Goal: Task Accomplishment & Management: Use online tool/utility

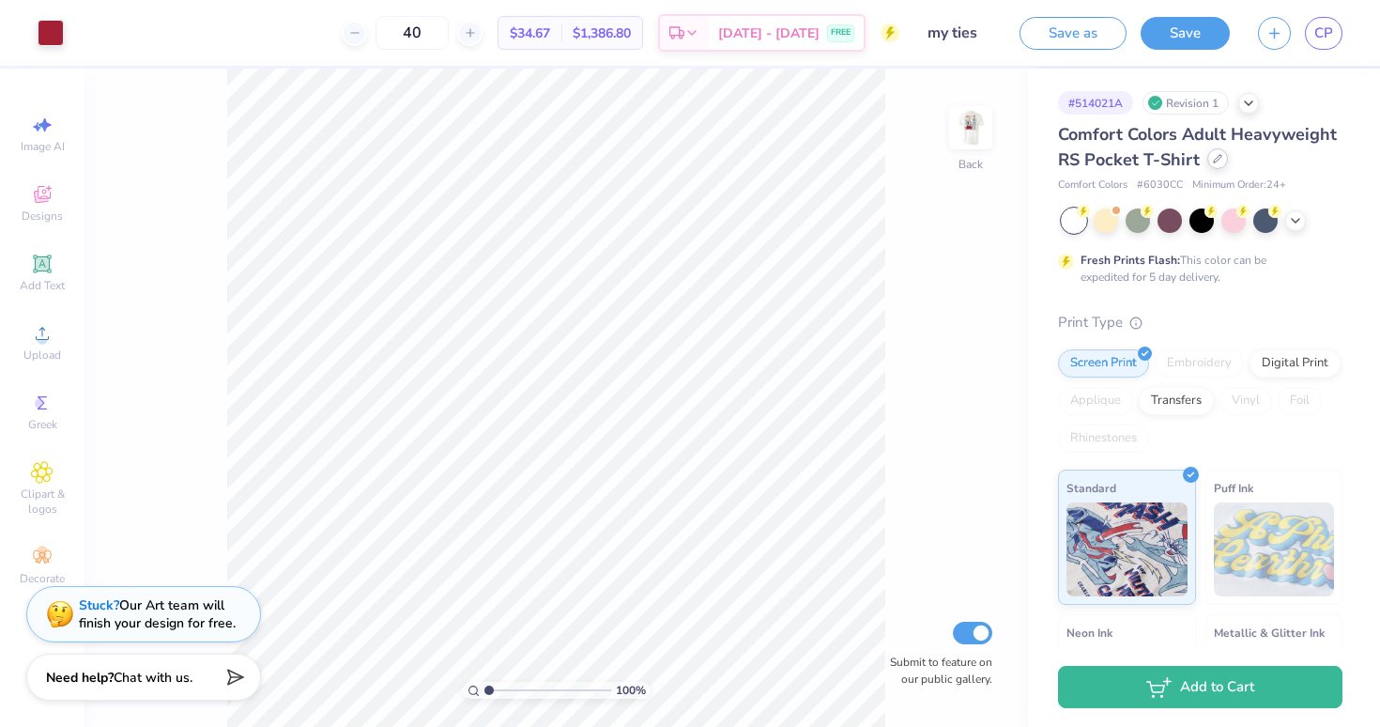
click at [1217, 162] on icon at bounding box center [1217, 158] width 9 height 9
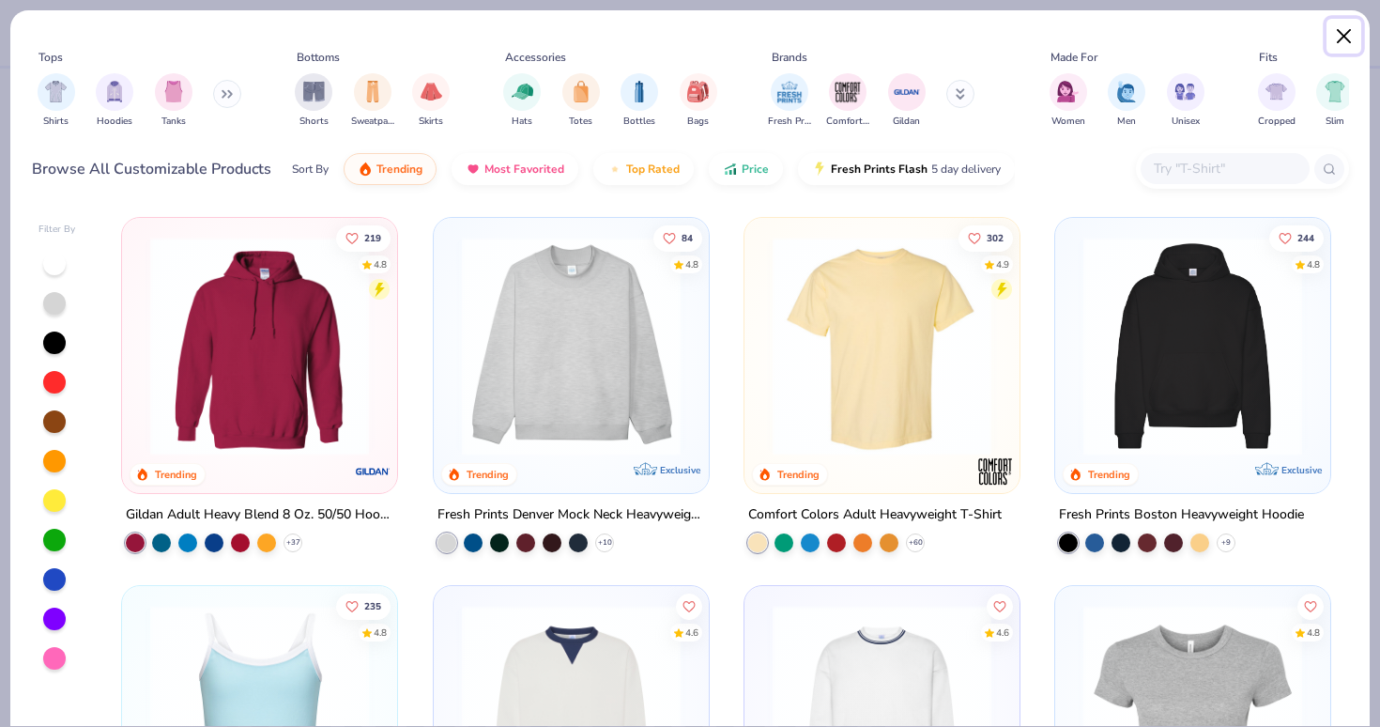
click at [1349, 27] on button "Close" at bounding box center [1344, 37] width 36 height 36
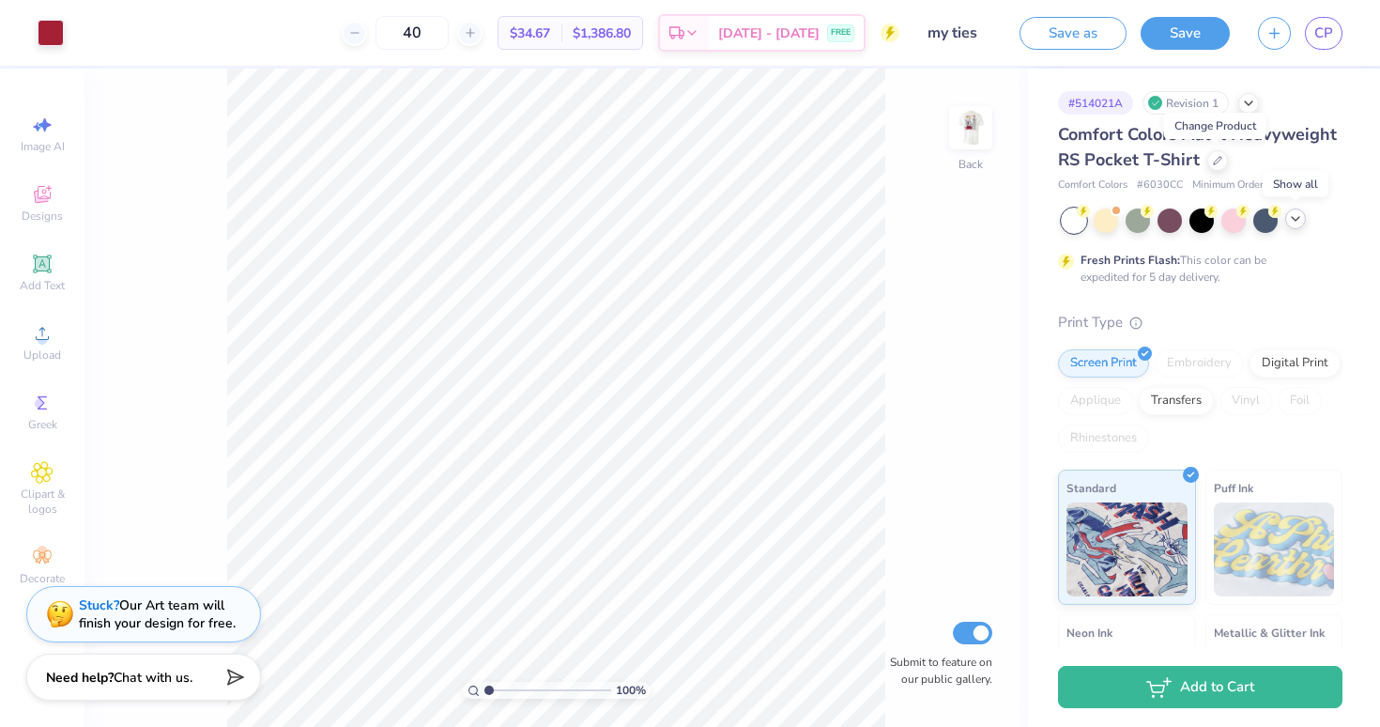
click at [1292, 220] on icon at bounding box center [1295, 218] width 15 height 15
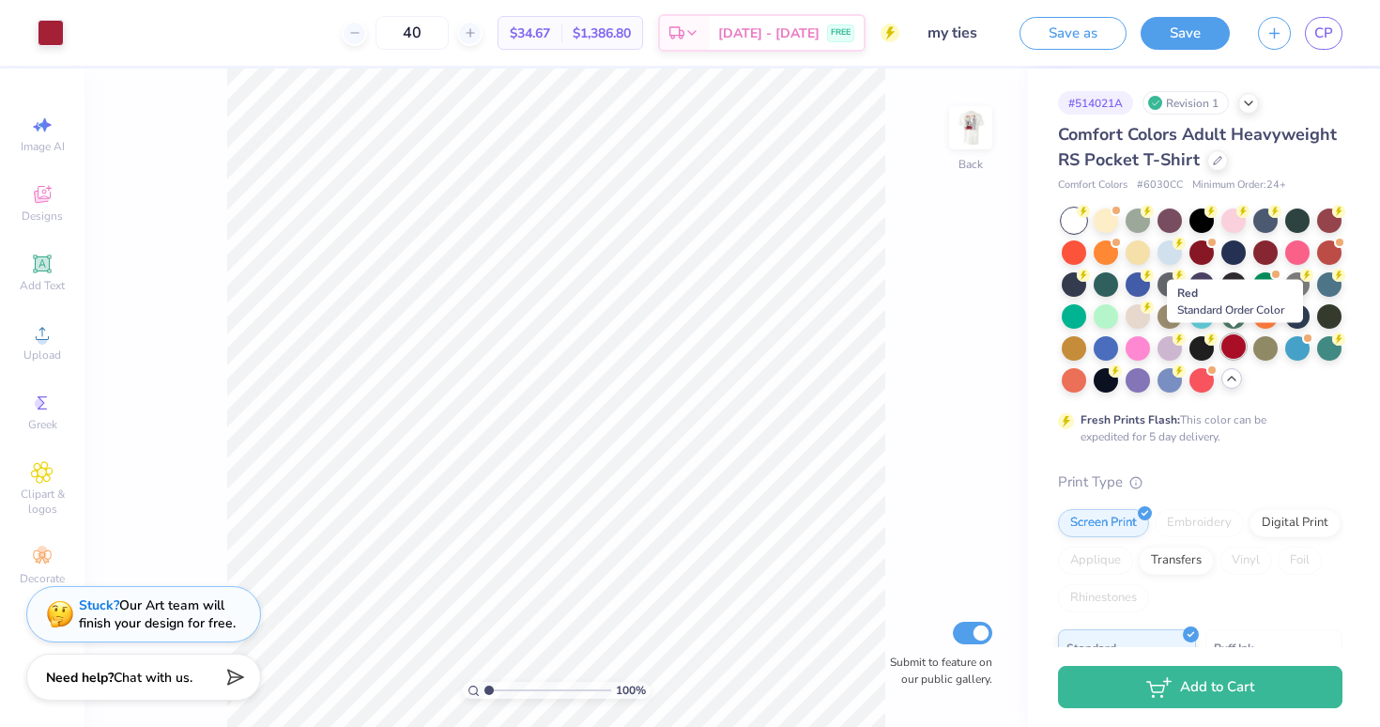
click at [1233, 352] on div at bounding box center [1233, 346] width 24 height 24
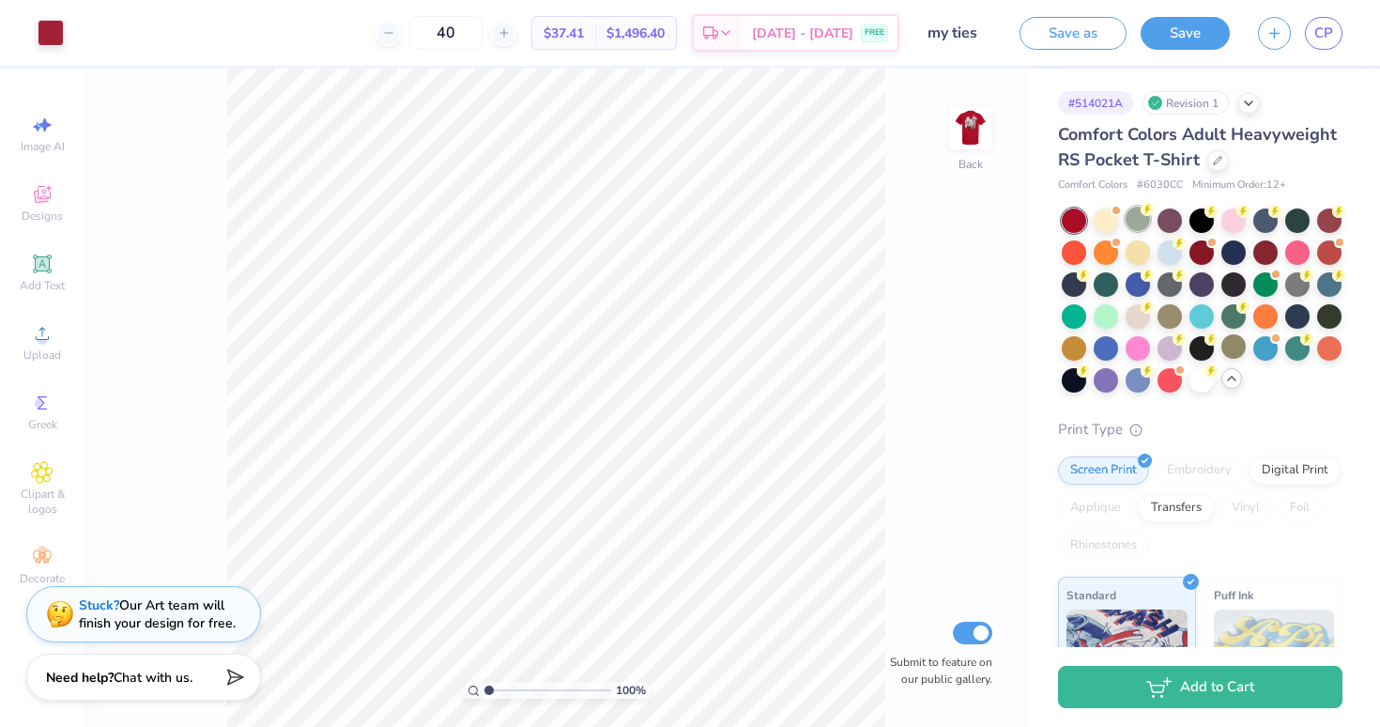
click at [1139, 220] on div at bounding box center [1138, 219] width 24 height 24
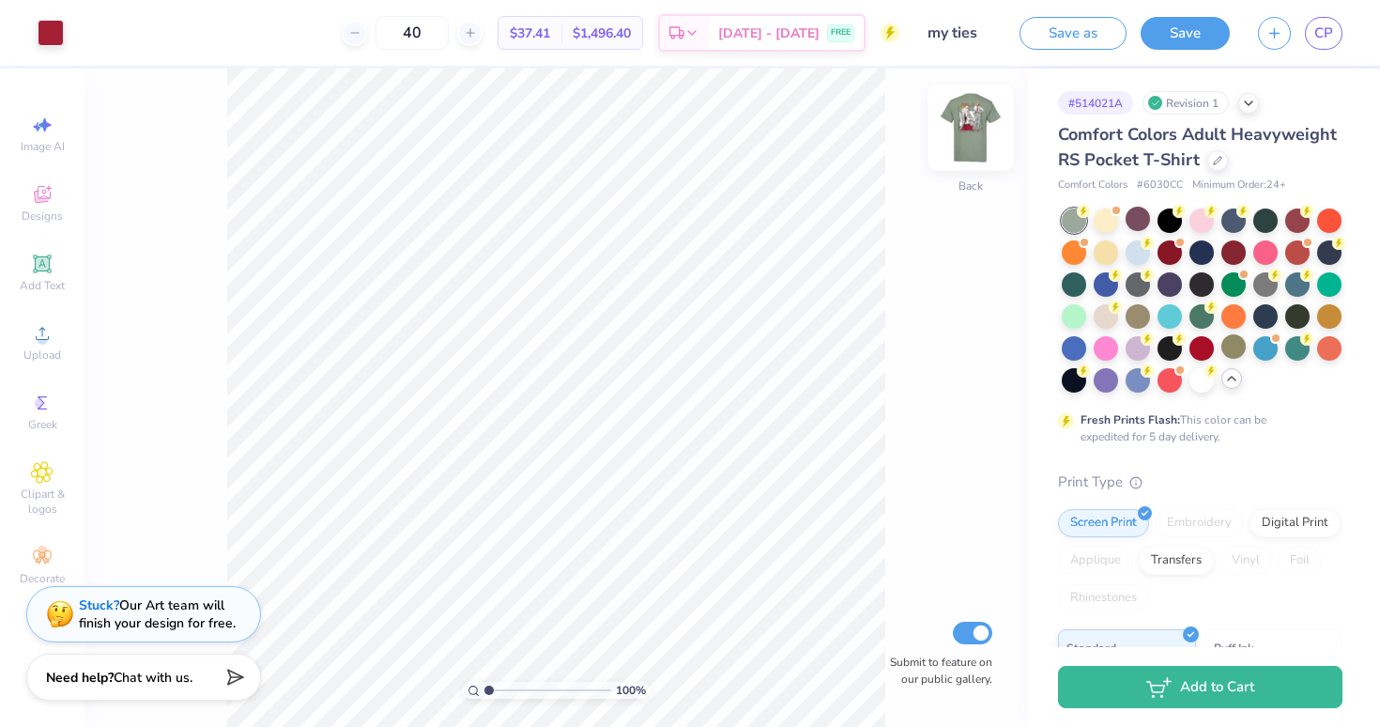
click at [964, 127] on img at bounding box center [970, 127] width 75 height 75
click at [964, 127] on img at bounding box center [971, 128] width 38 height 38
click at [1213, 158] on icon at bounding box center [1217, 158] width 9 height 9
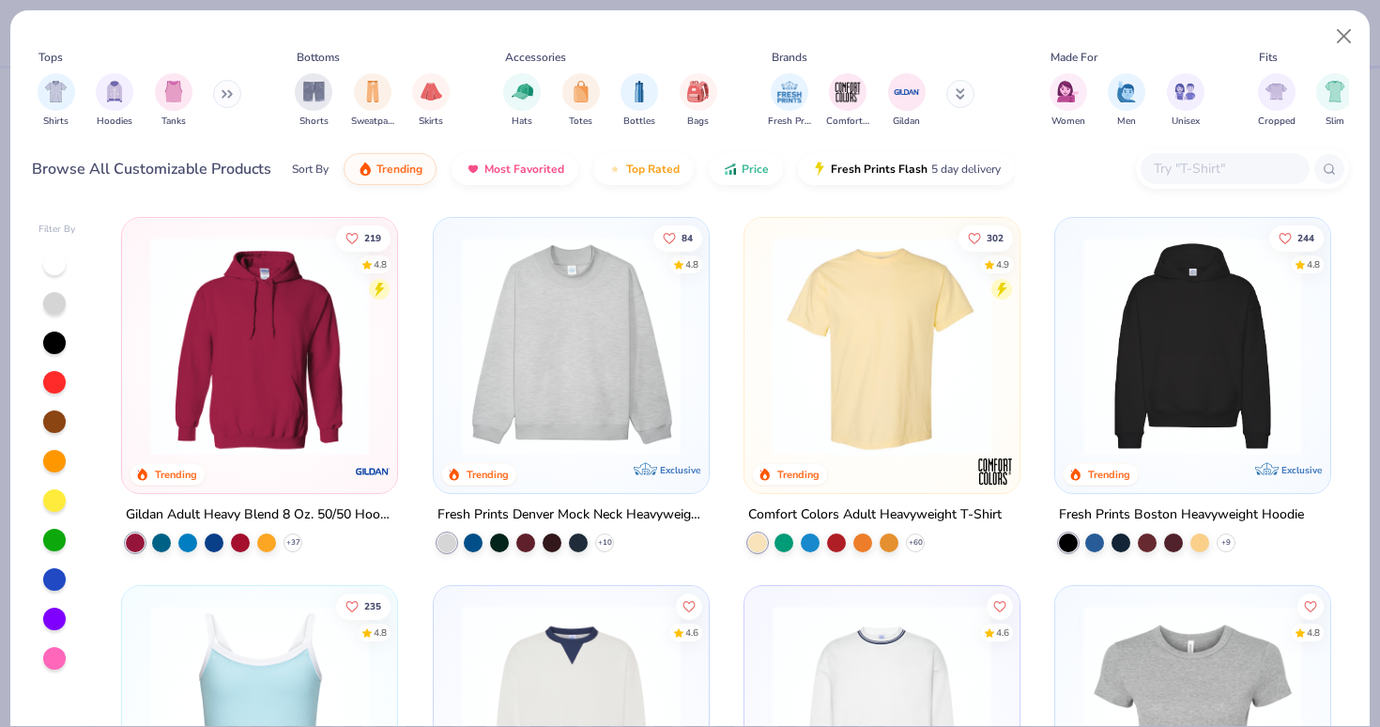
click at [53, 378] on div at bounding box center [54, 382] width 23 height 23
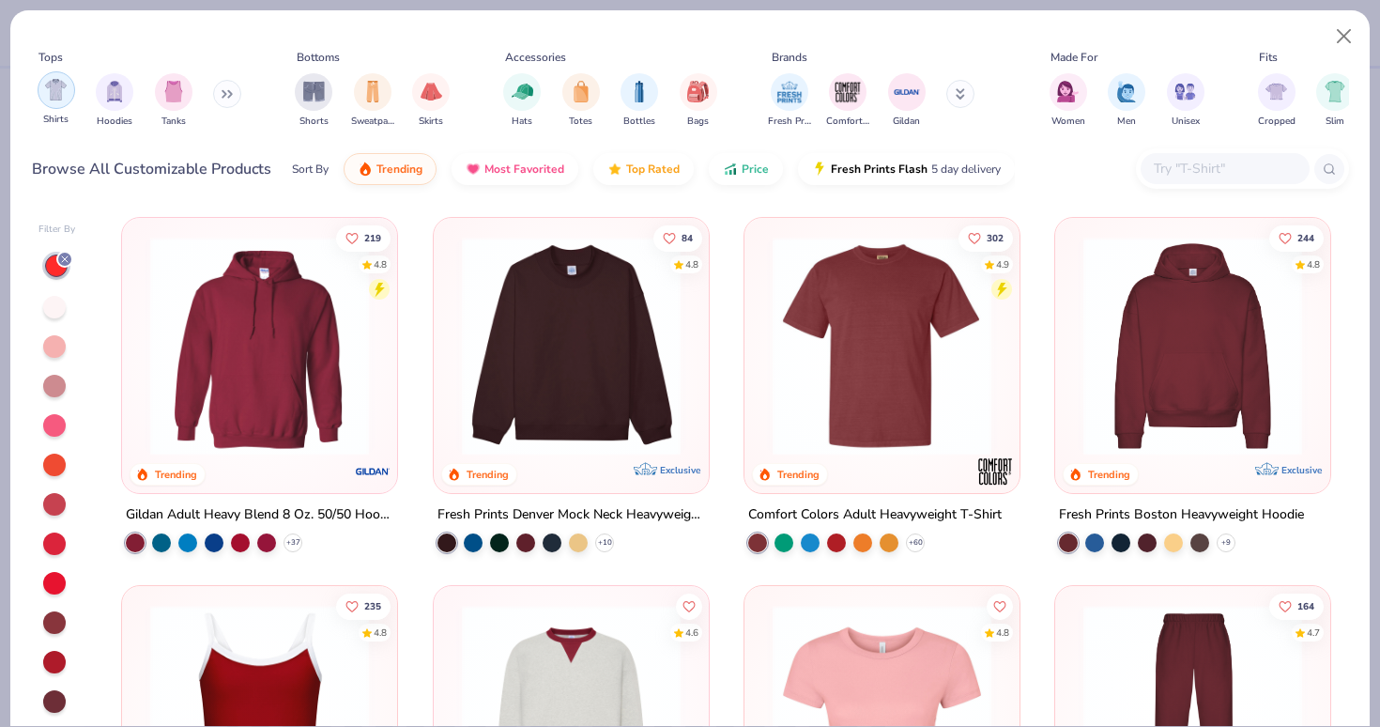
click at [59, 96] on img "filter for Shirts" at bounding box center [56, 90] width 22 height 22
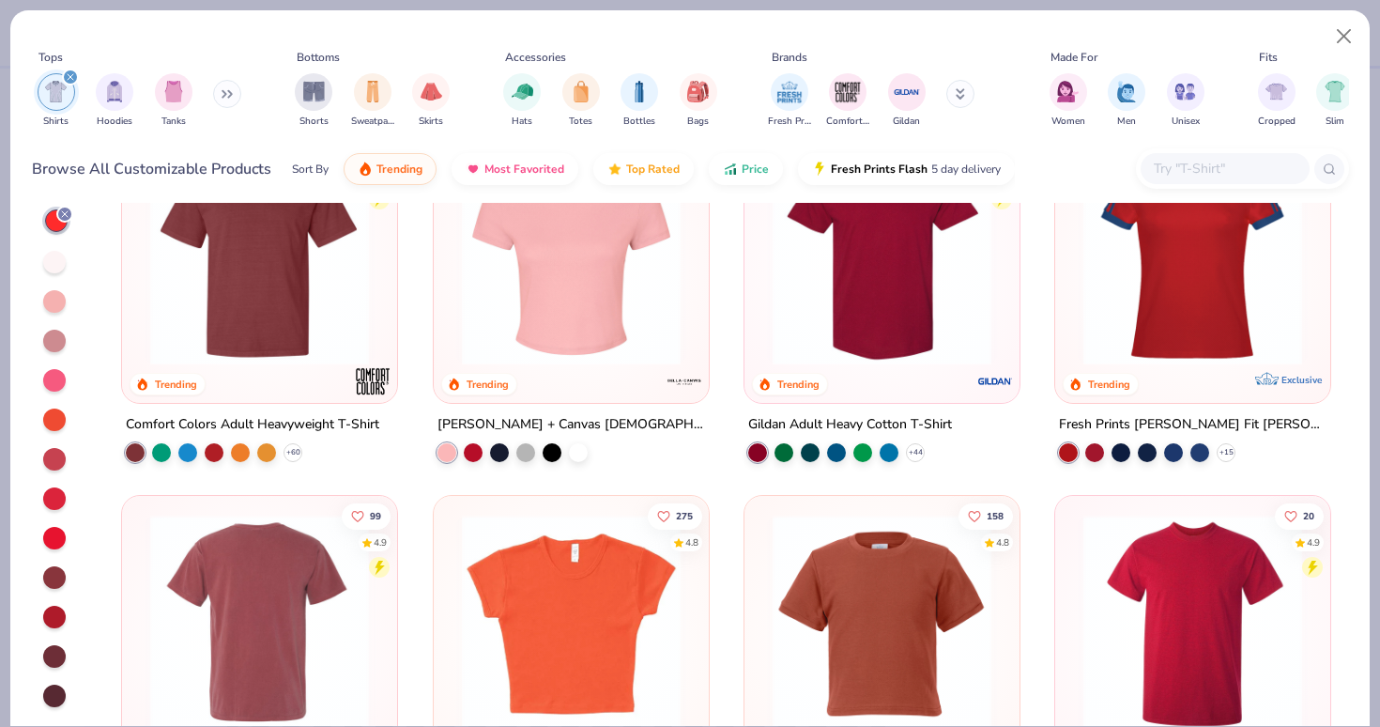
scroll to position [195, 0]
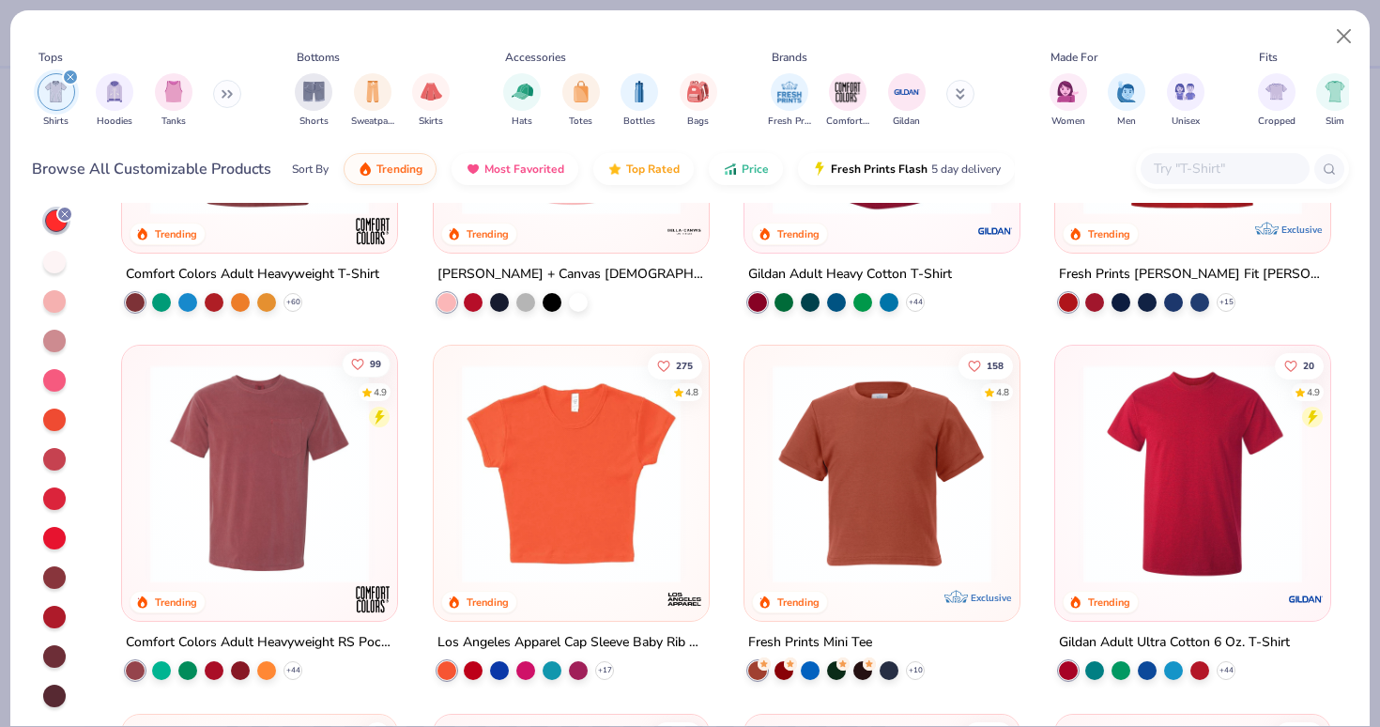
click at [361, 362] on icon "Like" at bounding box center [357, 364] width 11 height 10
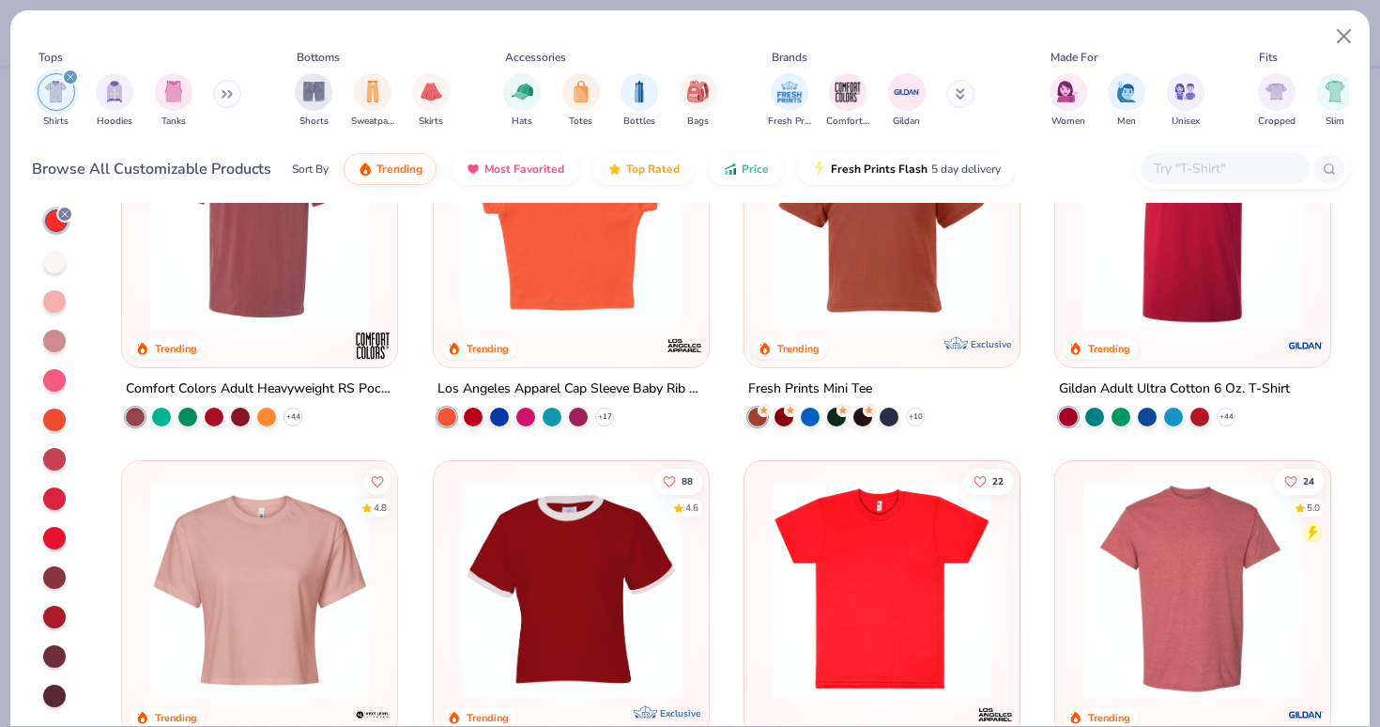
scroll to position [220, 0]
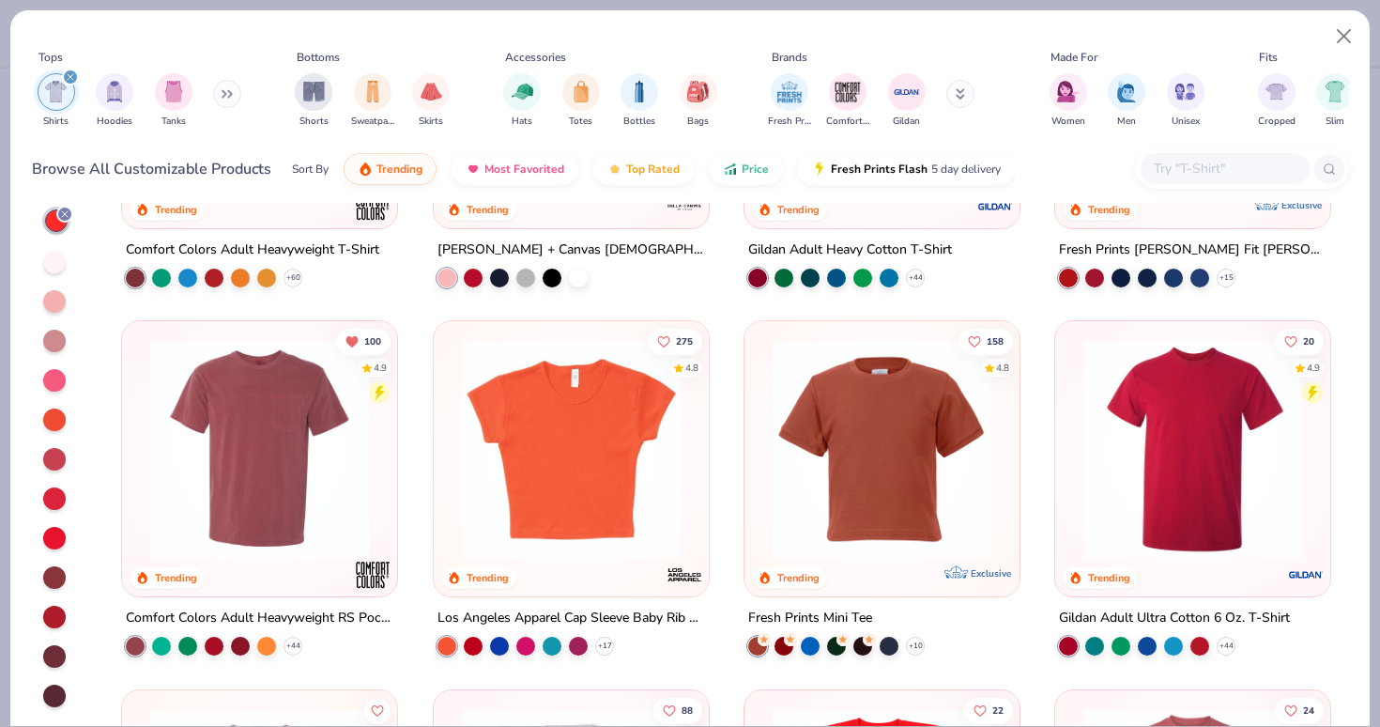
click at [214, 433] on img at bounding box center [259, 449] width 237 height 219
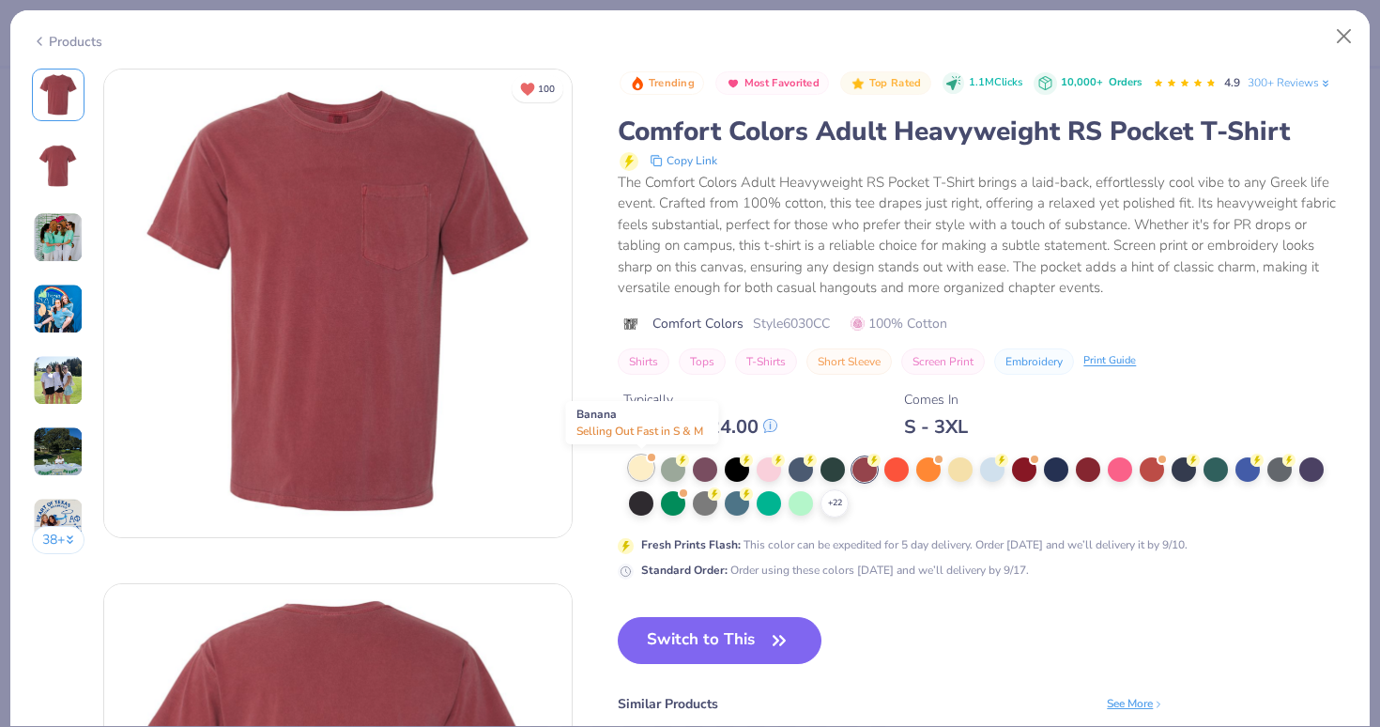
click at [653, 469] on div at bounding box center [641, 467] width 24 height 24
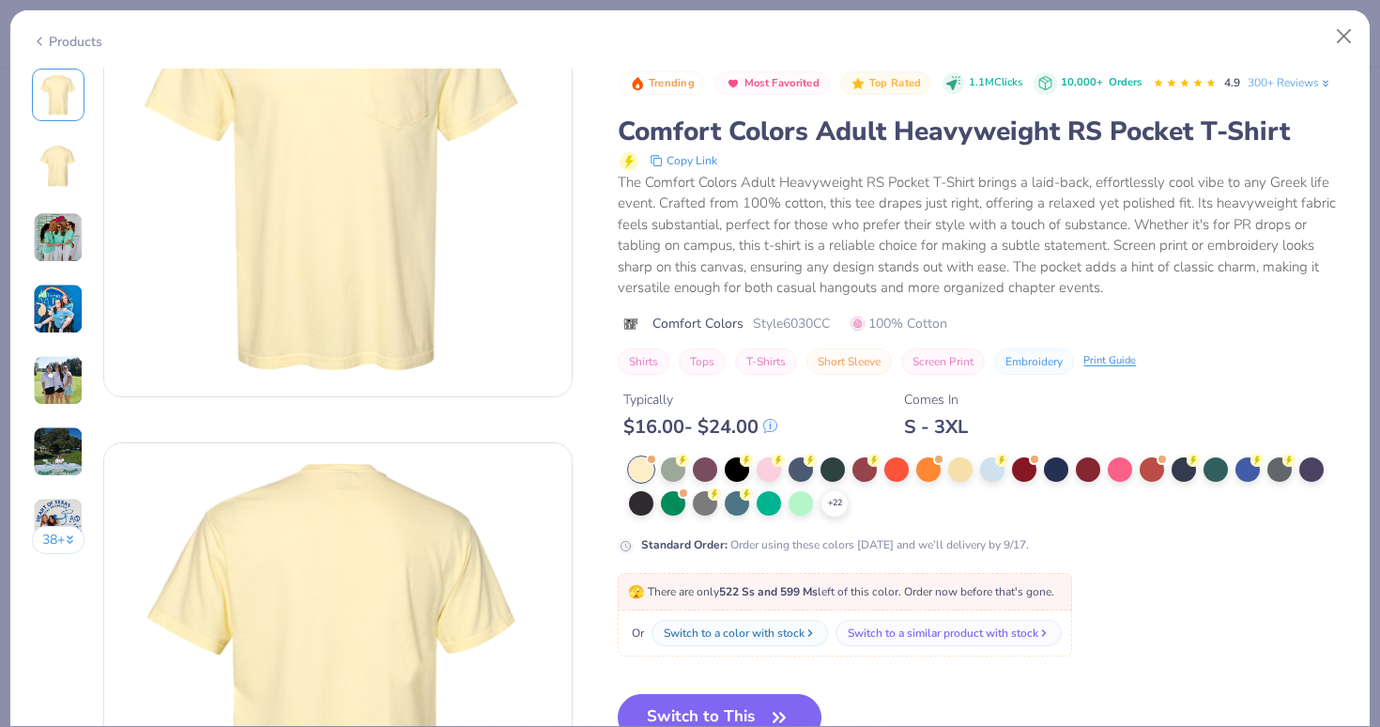
scroll to position [142, 0]
click at [841, 506] on icon at bounding box center [834, 503] width 15 height 15
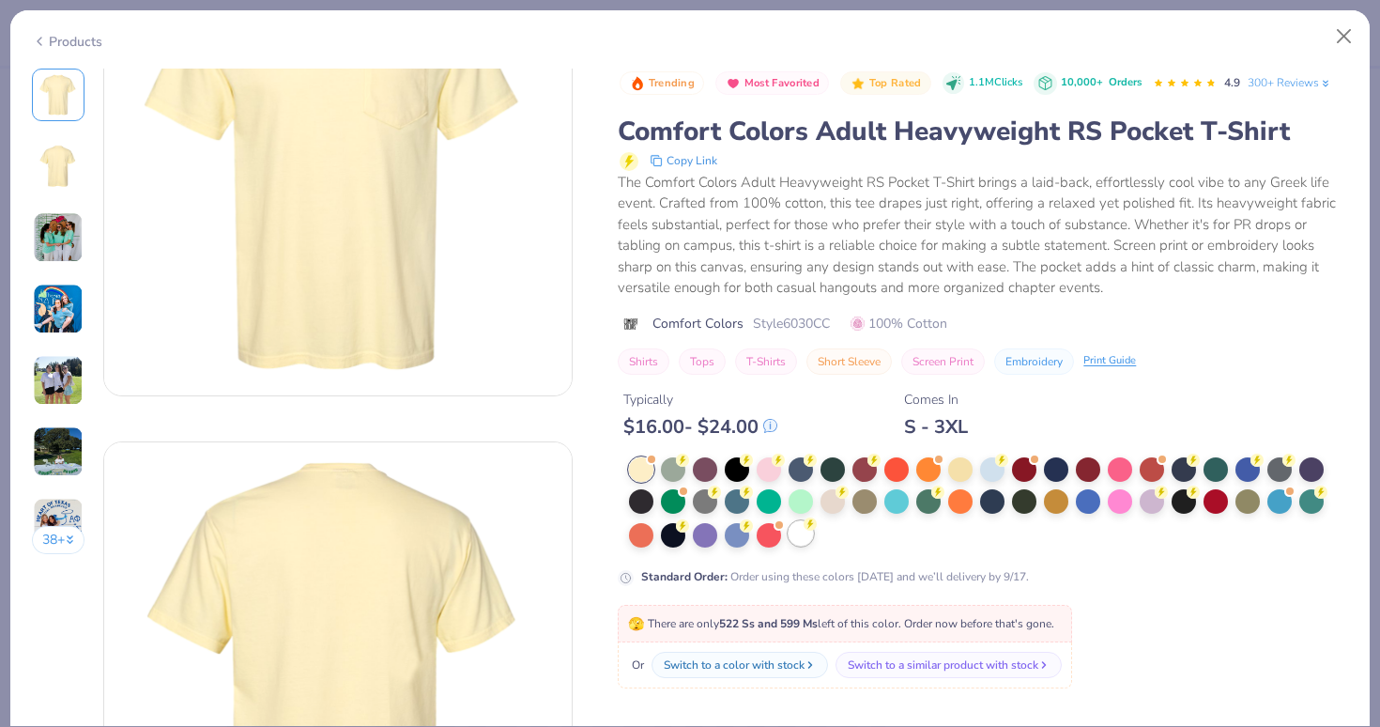
click at [801, 535] on div at bounding box center [801, 533] width 24 height 24
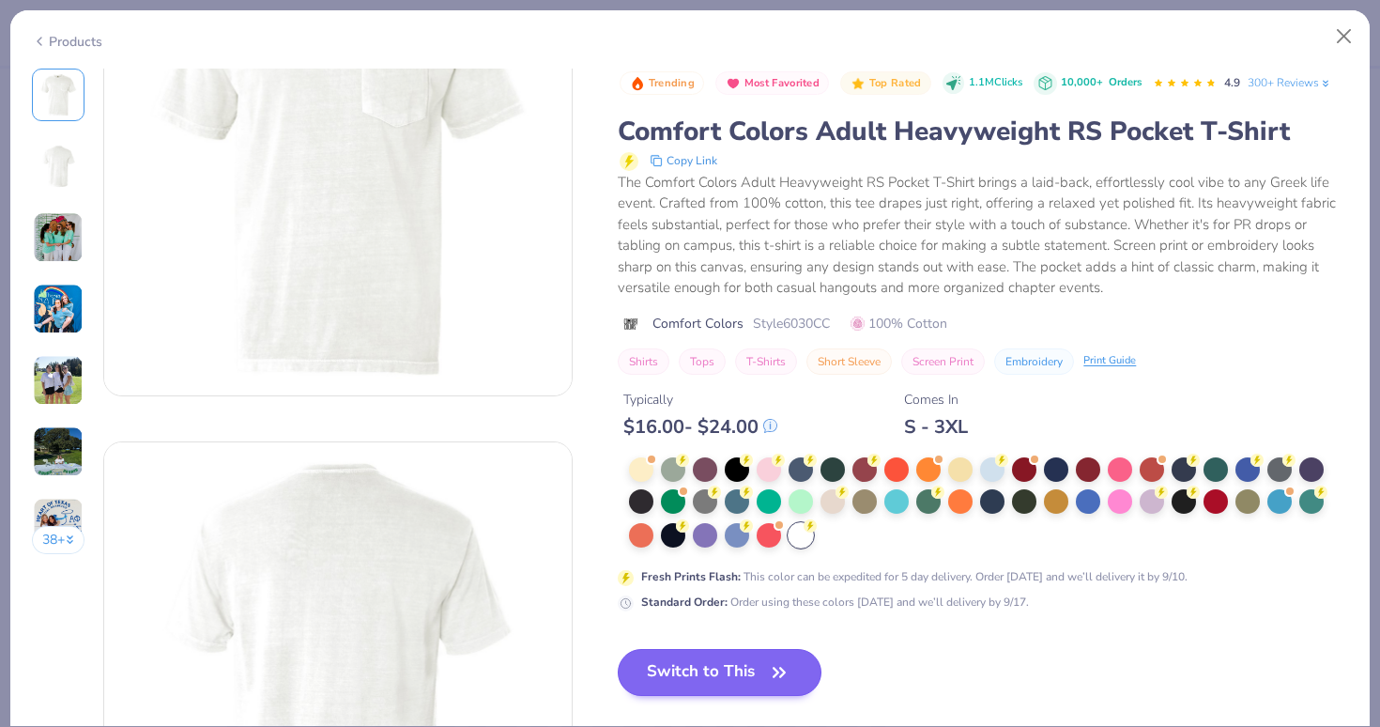
scroll to position [253, 0]
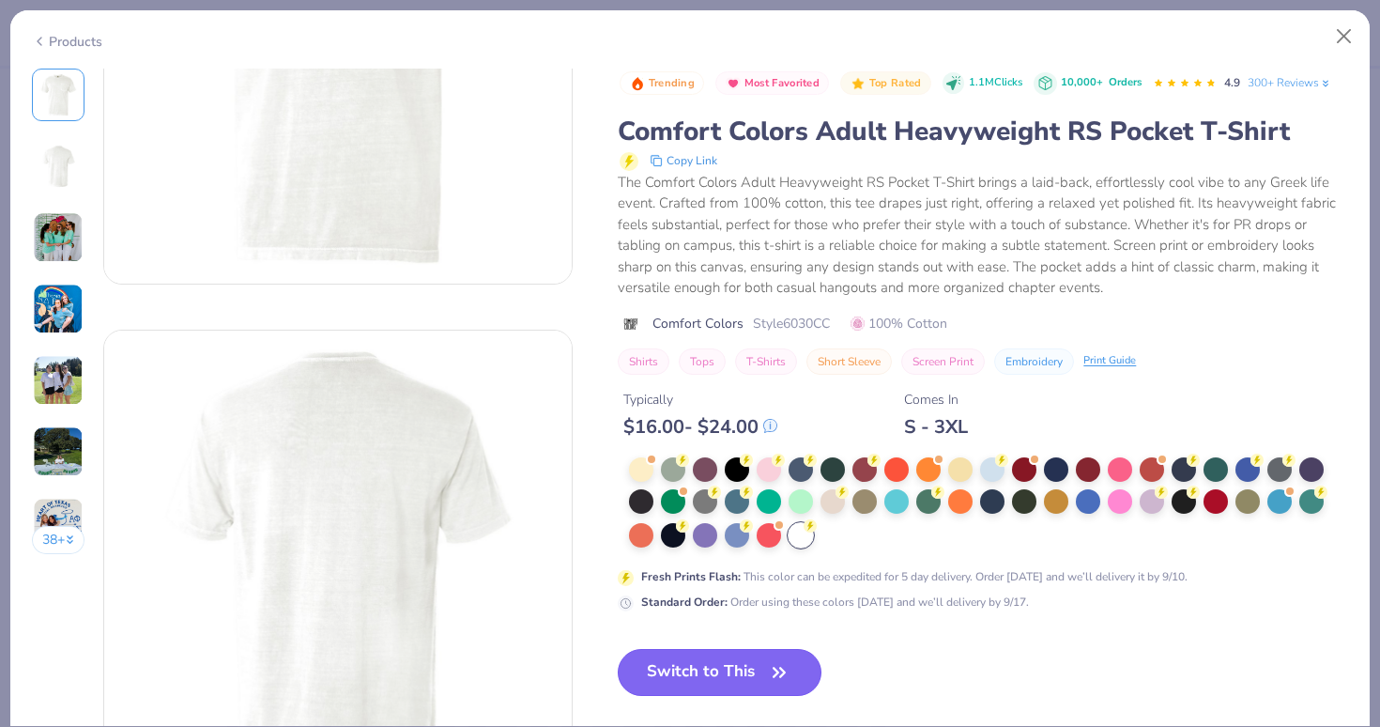
click at [707, 673] on button "Switch to This" at bounding box center [720, 672] width 204 height 47
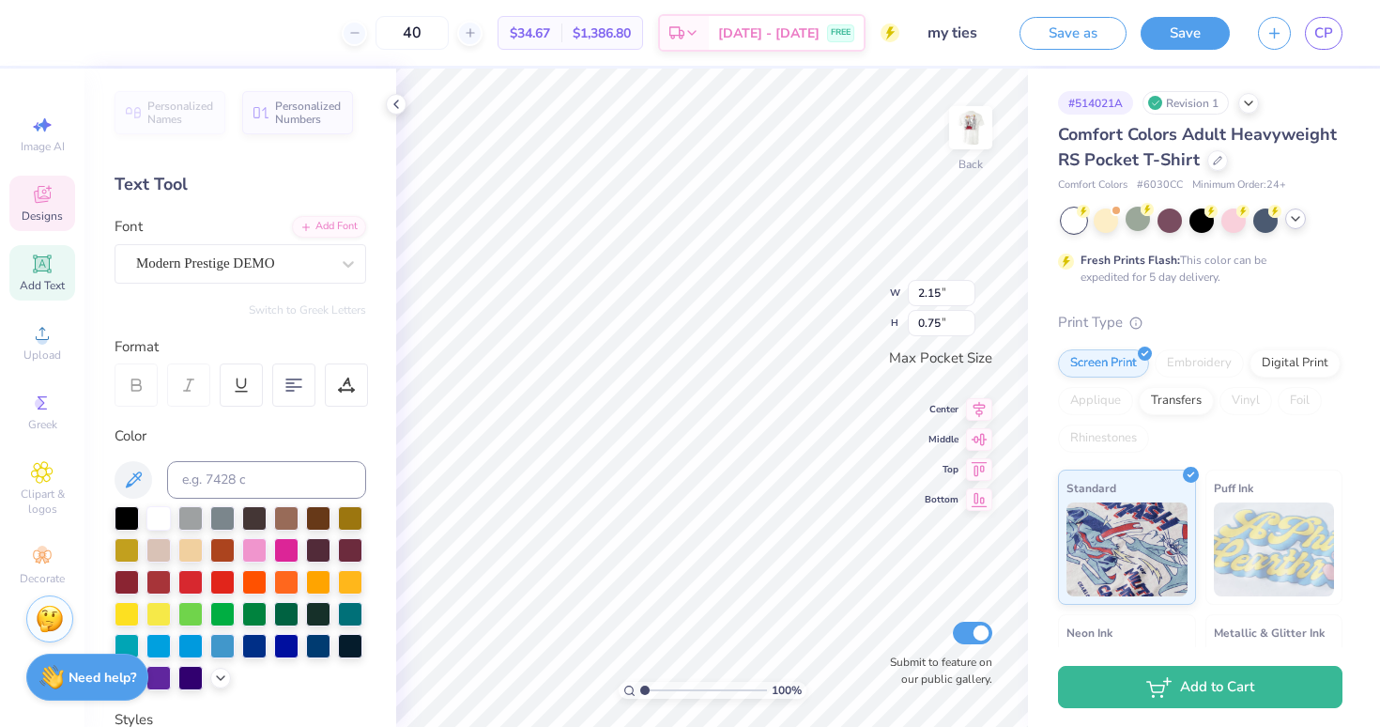
type input "3.36"
type input "0.83"
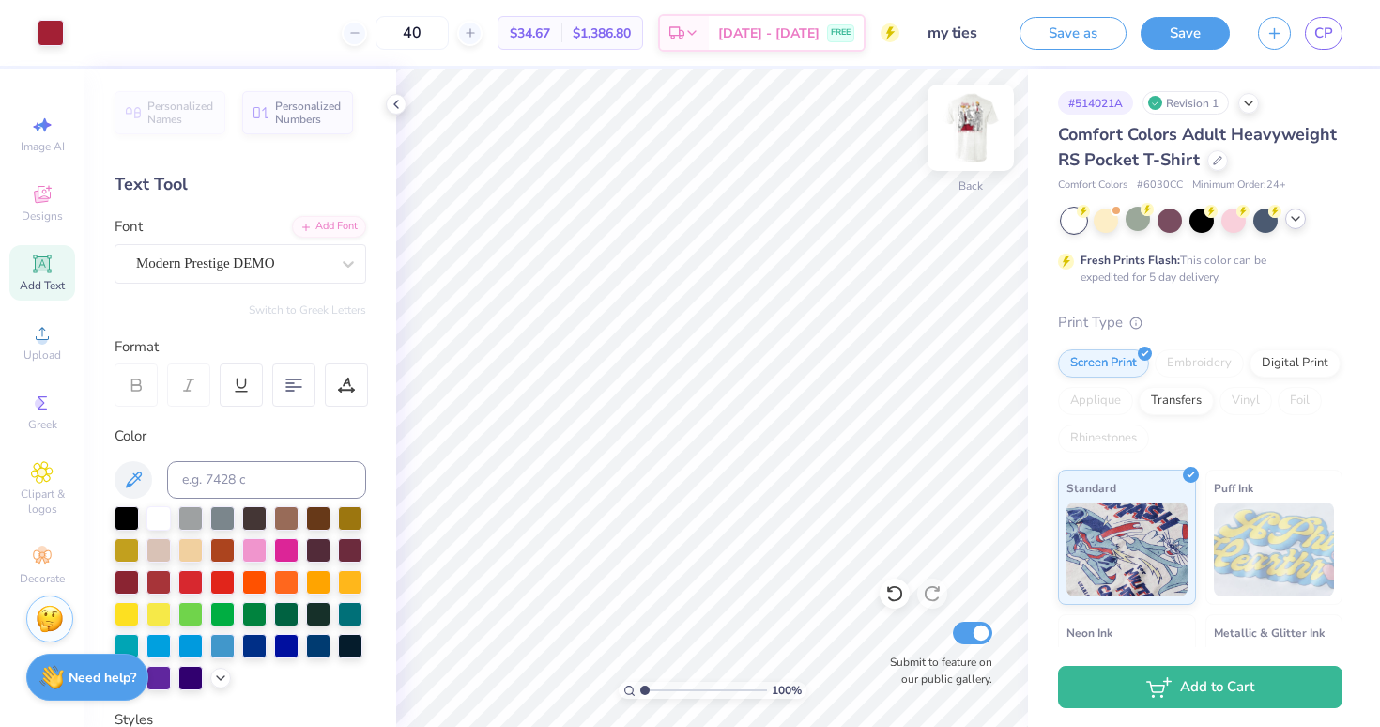
click at [970, 142] on img at bounding box center [970, 127] width 75 height 75
click at [970, 144] on img at bounding box center [970, 127] width 75 height 75
click at [1300, 223] on icon at bounding box center [1295, 218] width 15 height 15
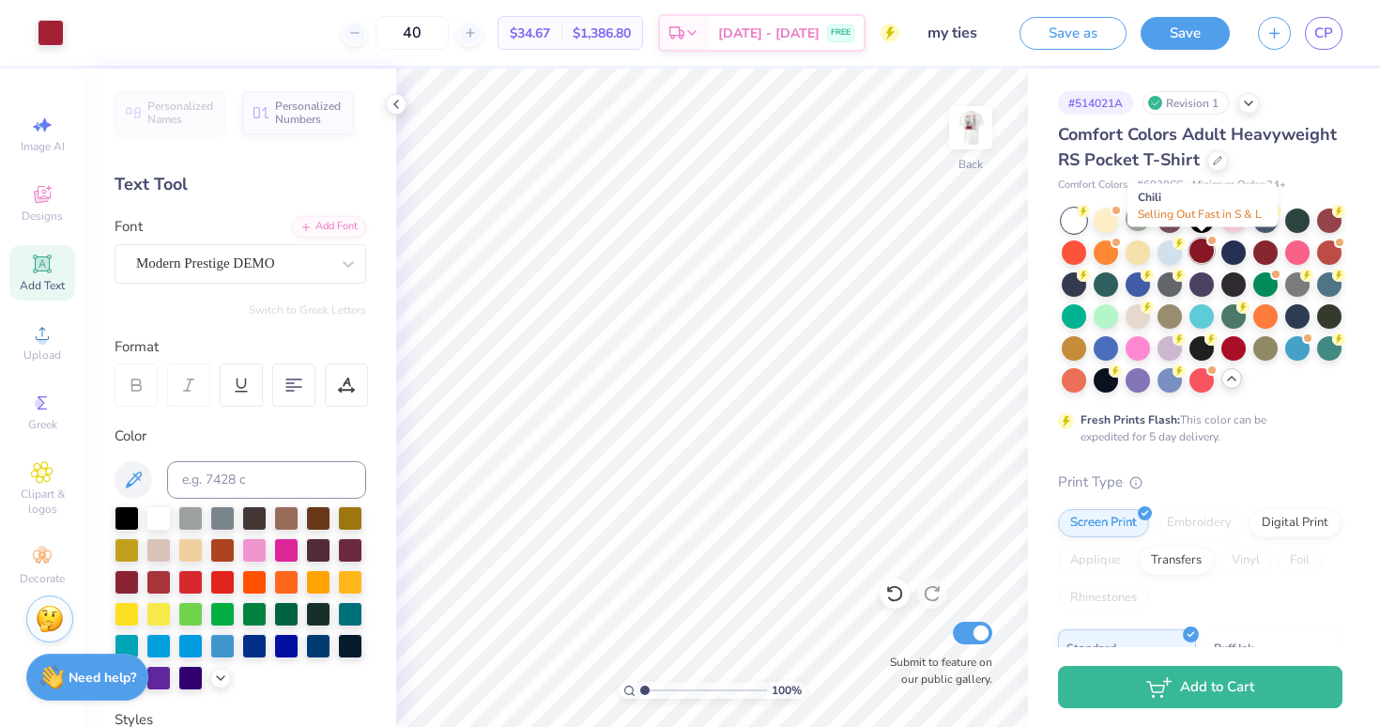
click at [1203, 249] on div at bounding box center [1201, 250] width 24 height 24
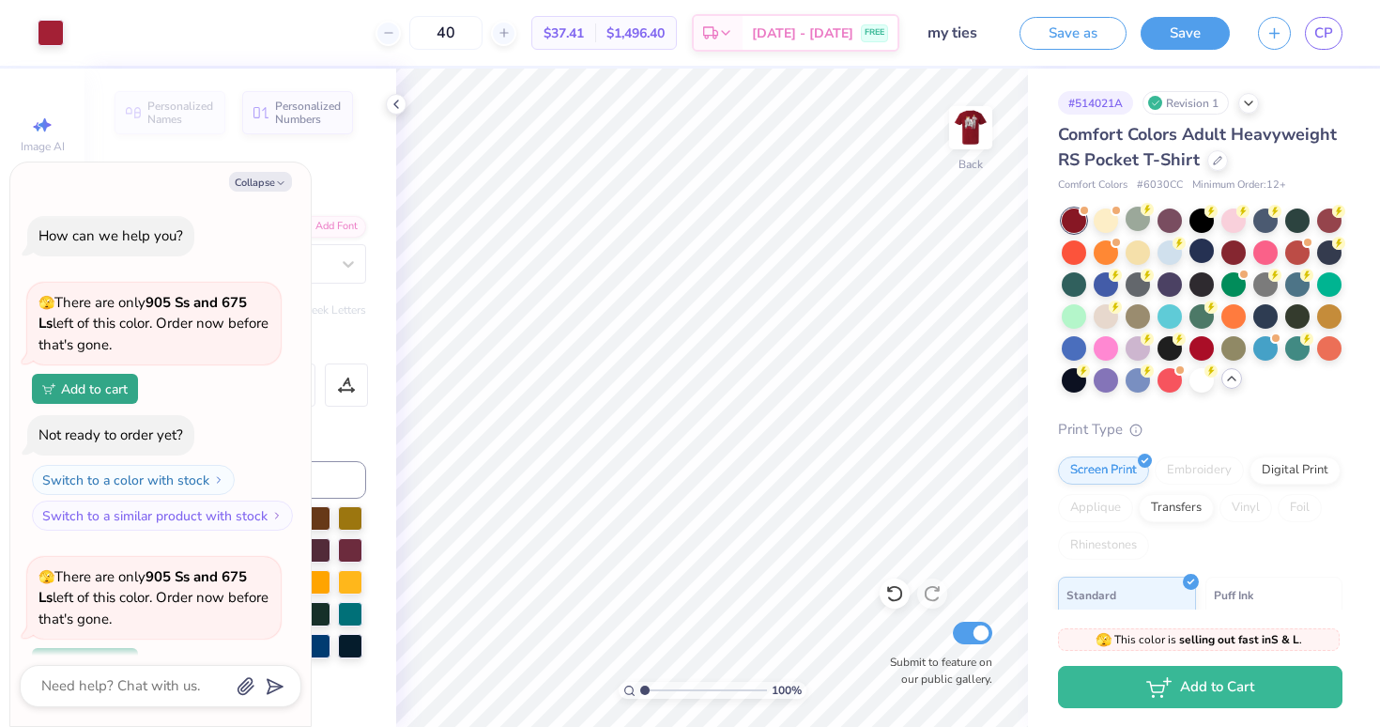
scroll to position [163, 0]
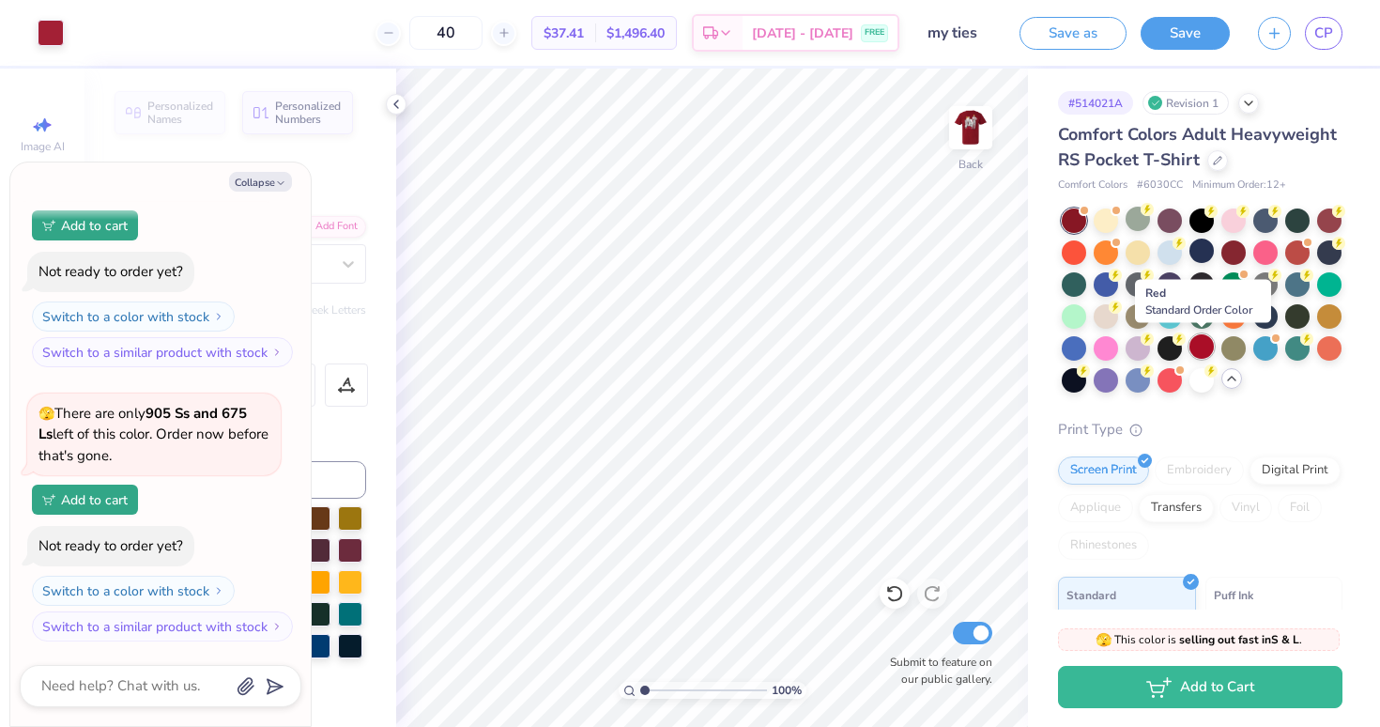
click at [1203, 344] on div at bounding box center [1201, 346] width 24 height 24
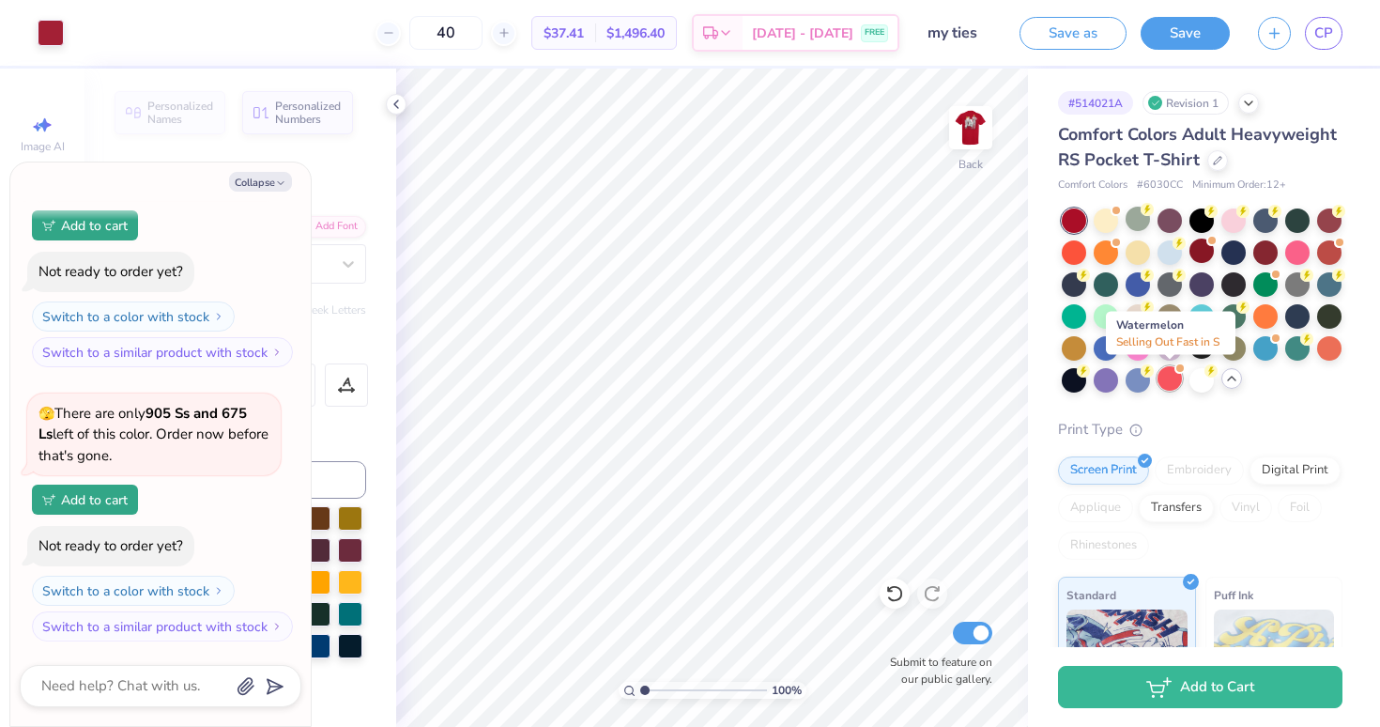
click at [1163, 372] on div at bounding box center [1169, 378] width 24 height 24
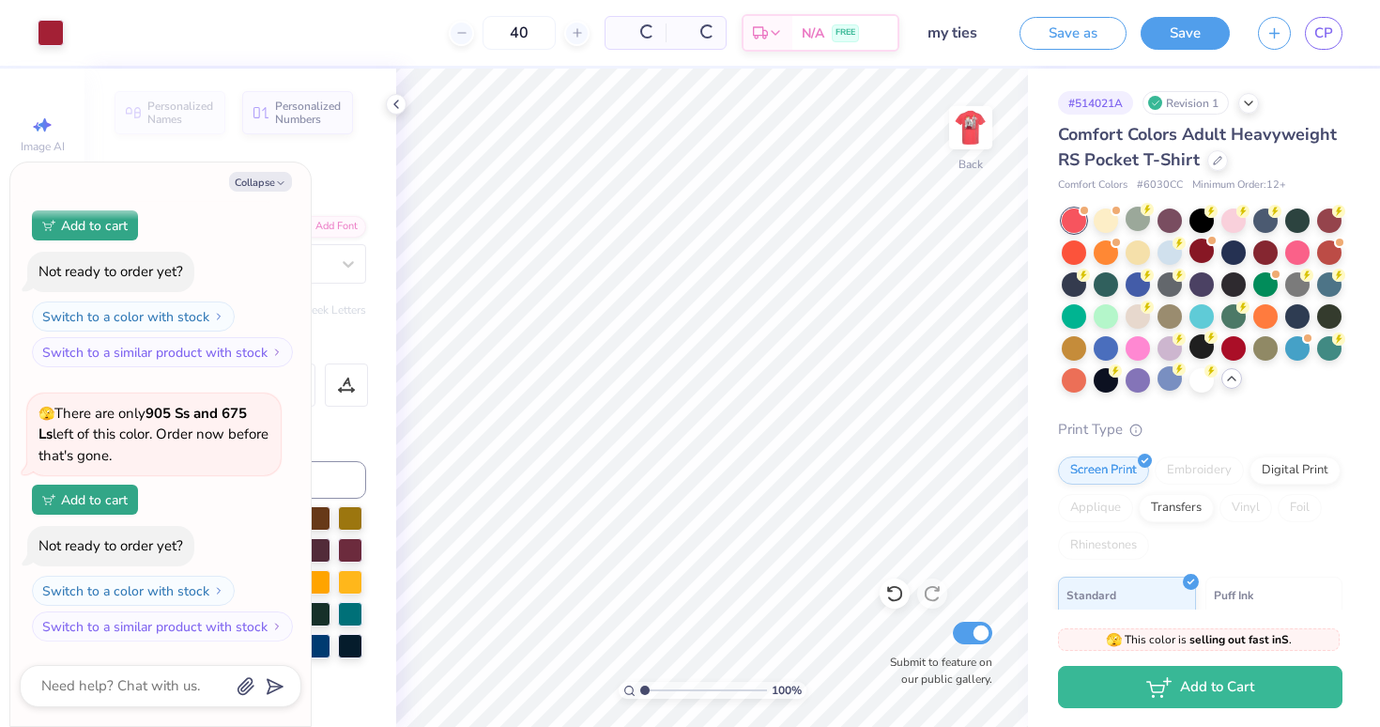
scroll to position [417, 0]
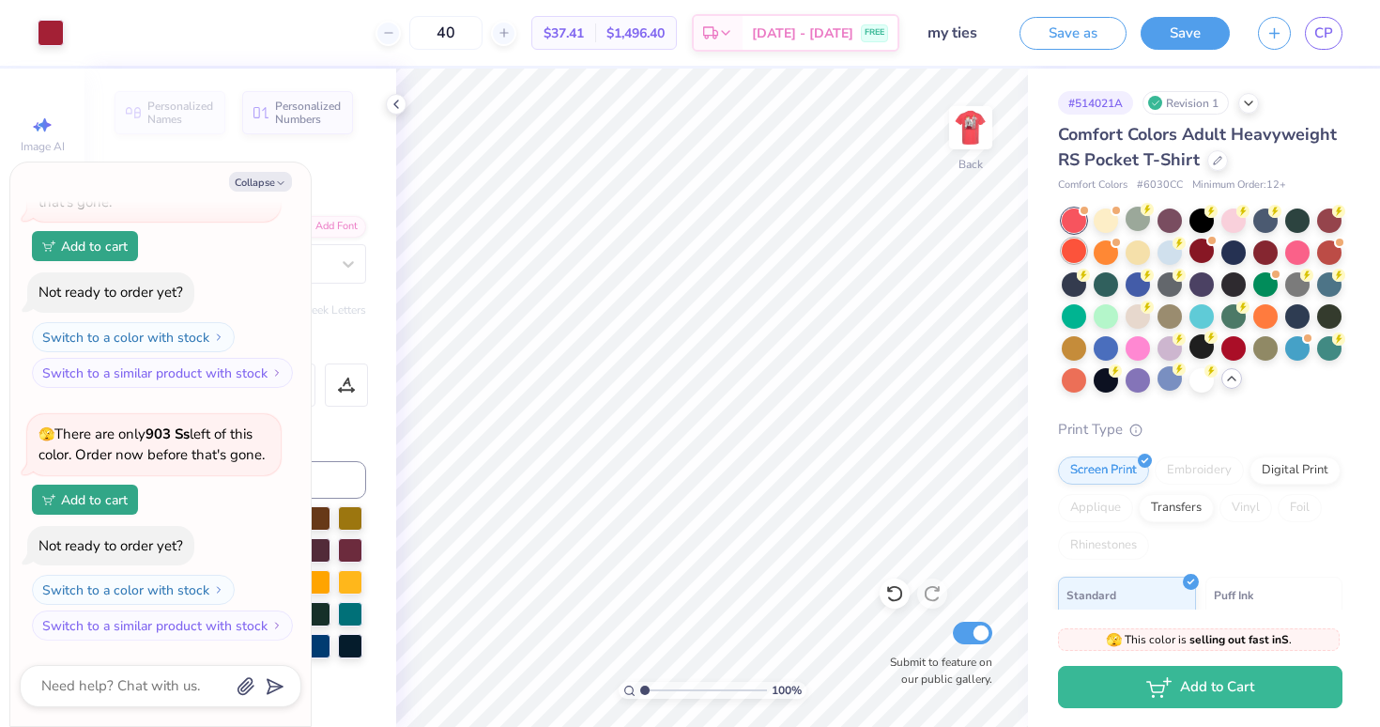
click at [1074, 253] on div at bounding box center [1074, 250] width 24 height 24
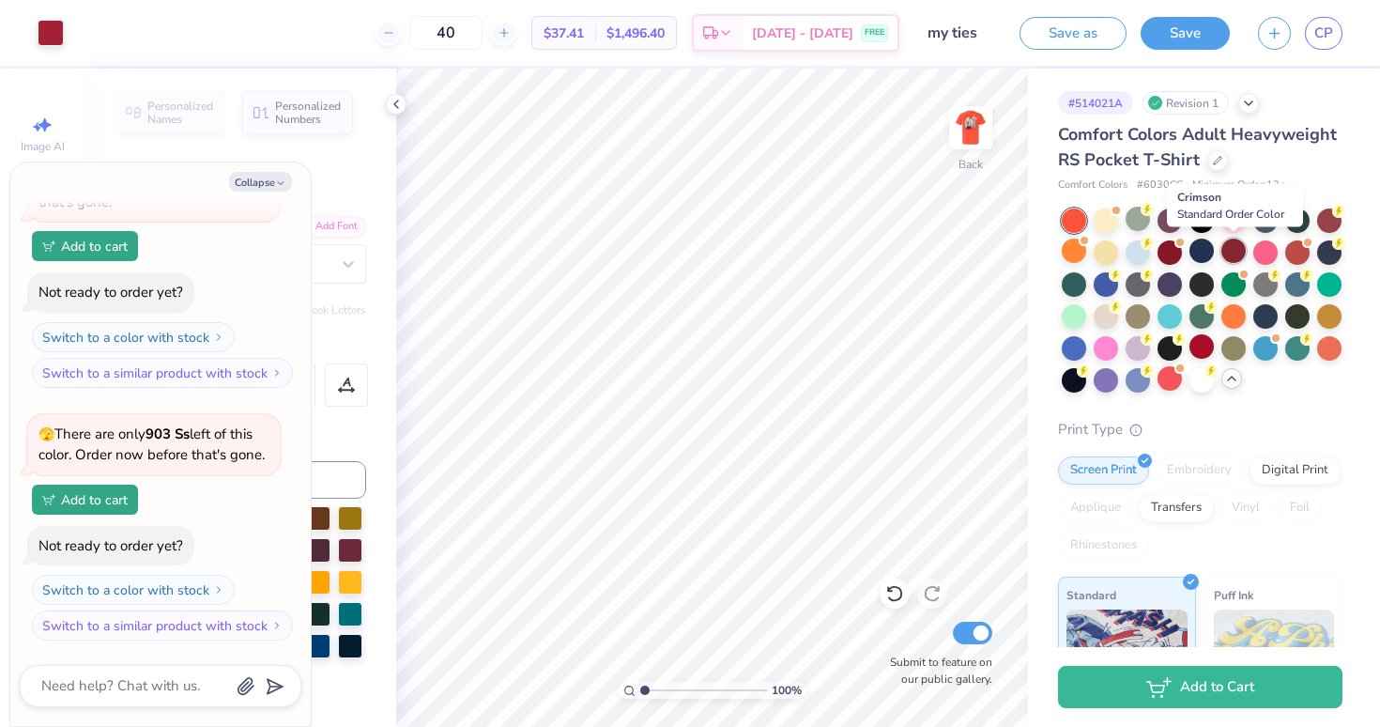
click at [1235, 246] on div at bounding box center [1233, 250] width 24 height 24
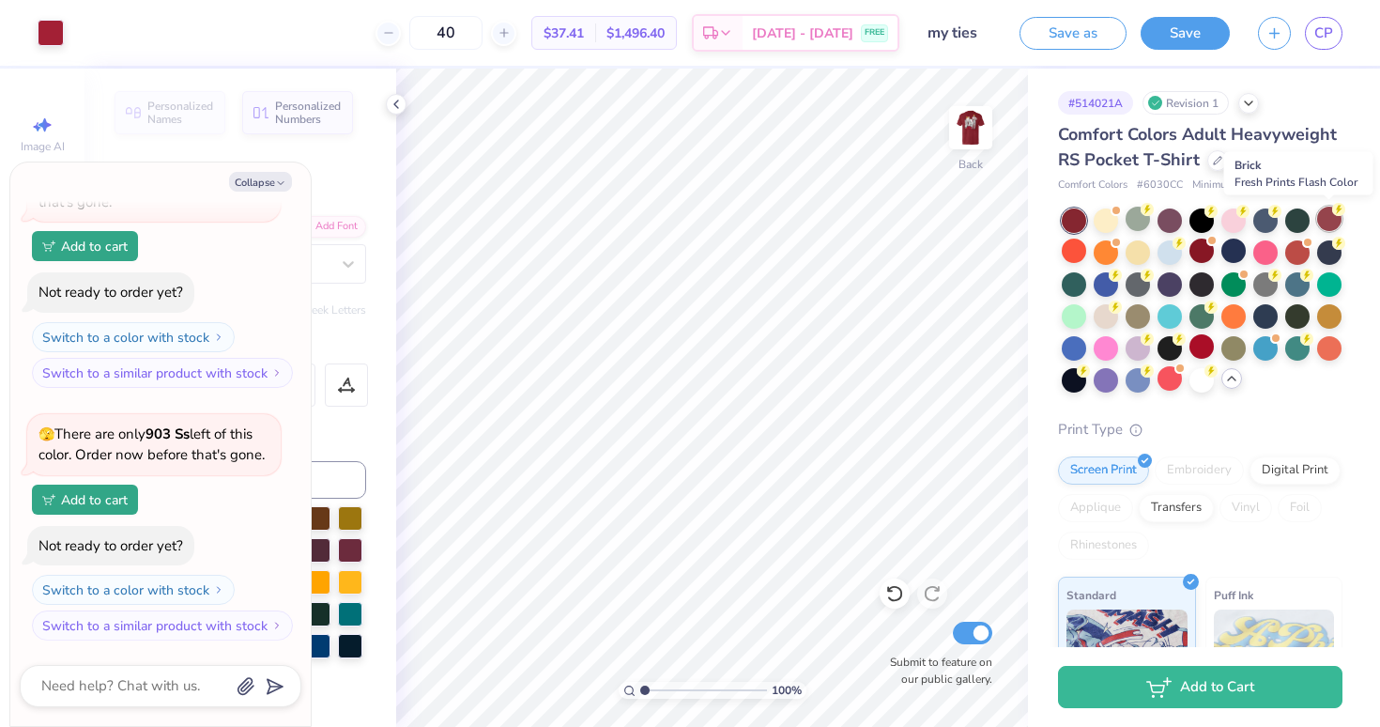
click at [1330, 216] on div at bounding box center [1329, 219] width 24 height 24
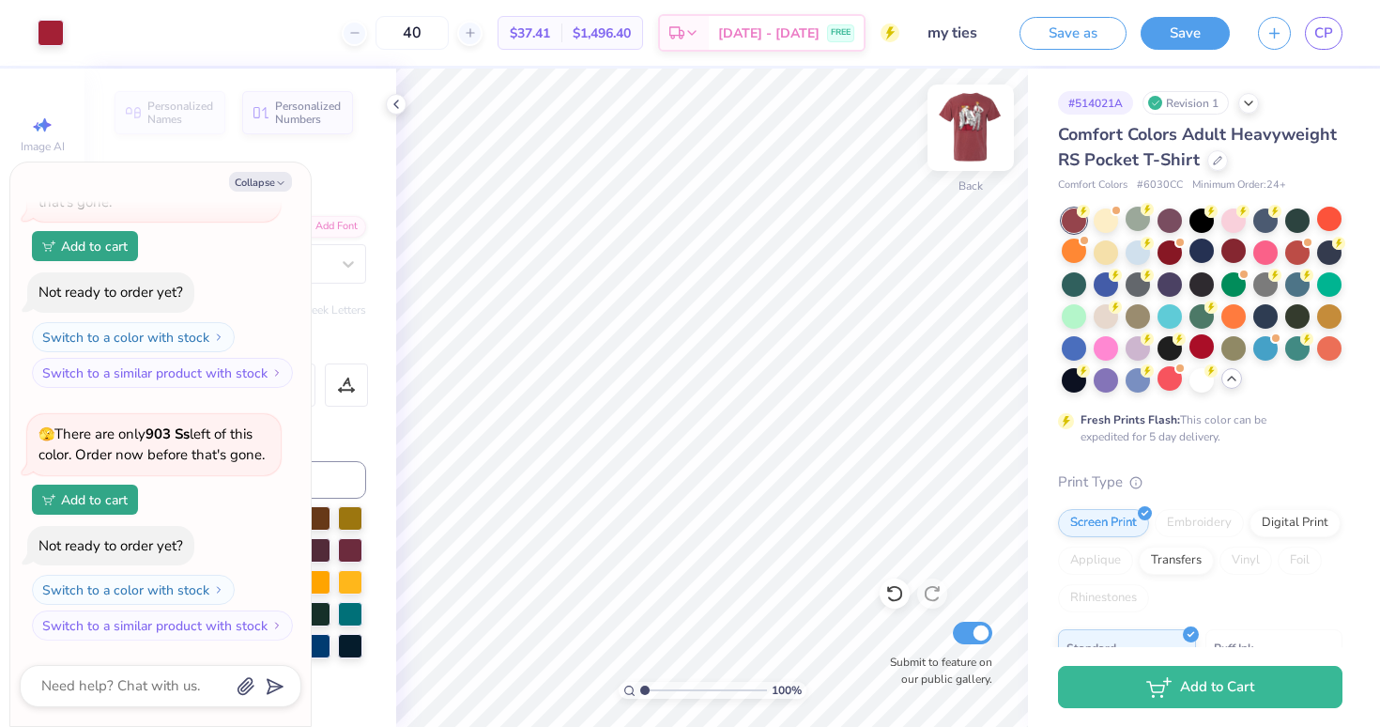
click at [968, 147] on img at bounding box center [970, 127] width 75 height 75
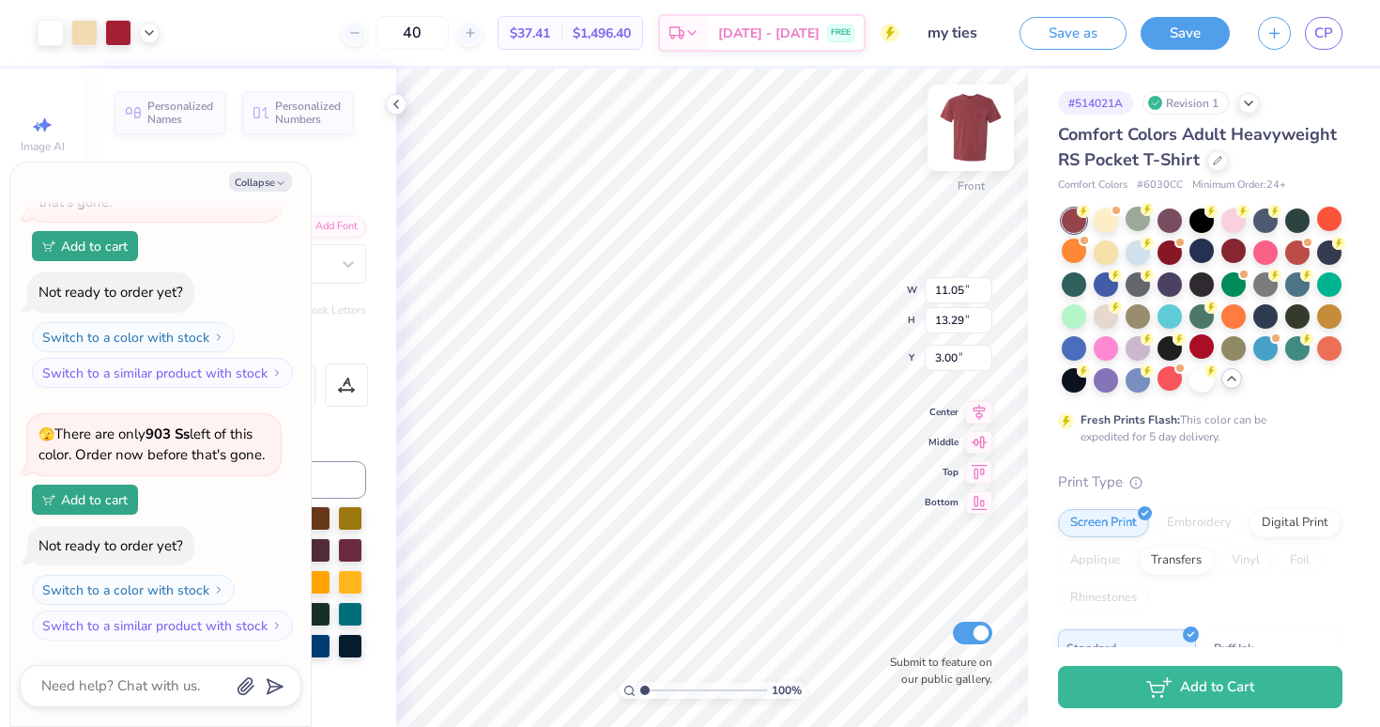
type textarea "x"
type input "6.60"
type input "1.56"
type input "3.20"
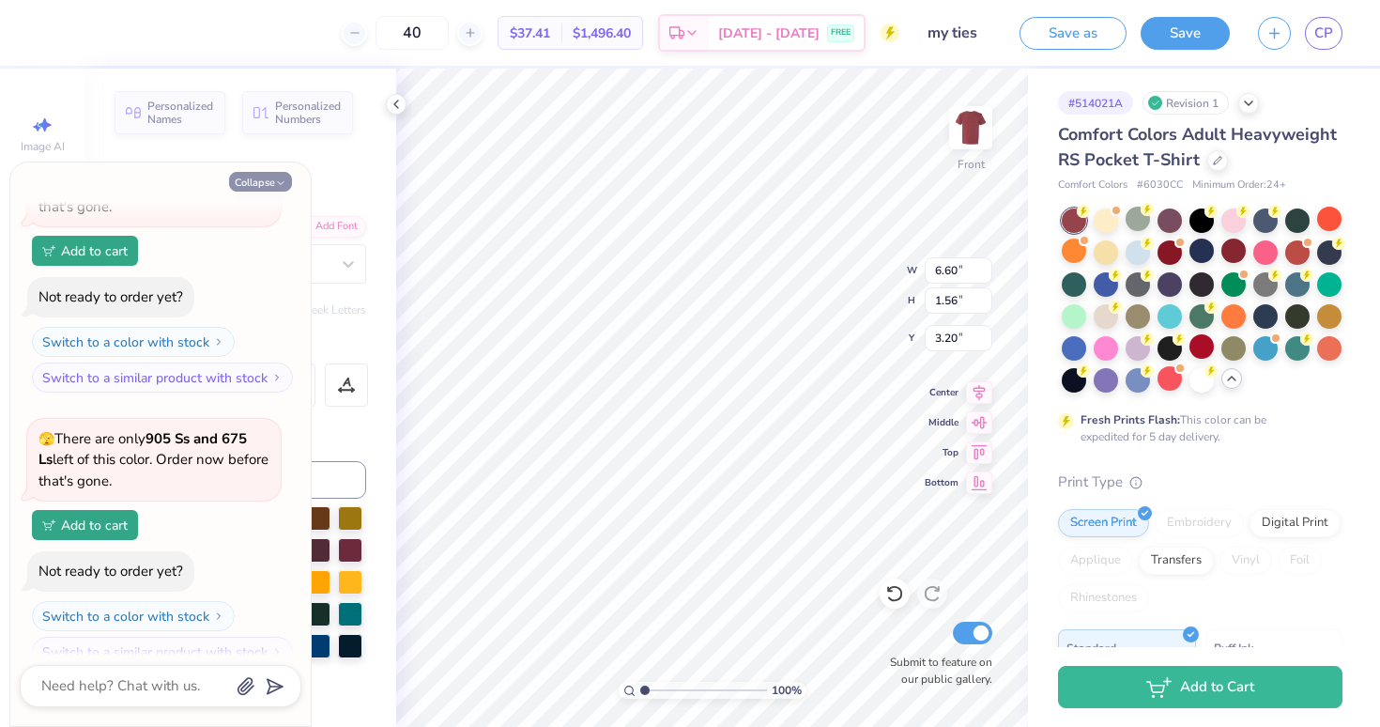
scroll to position [127, 0]
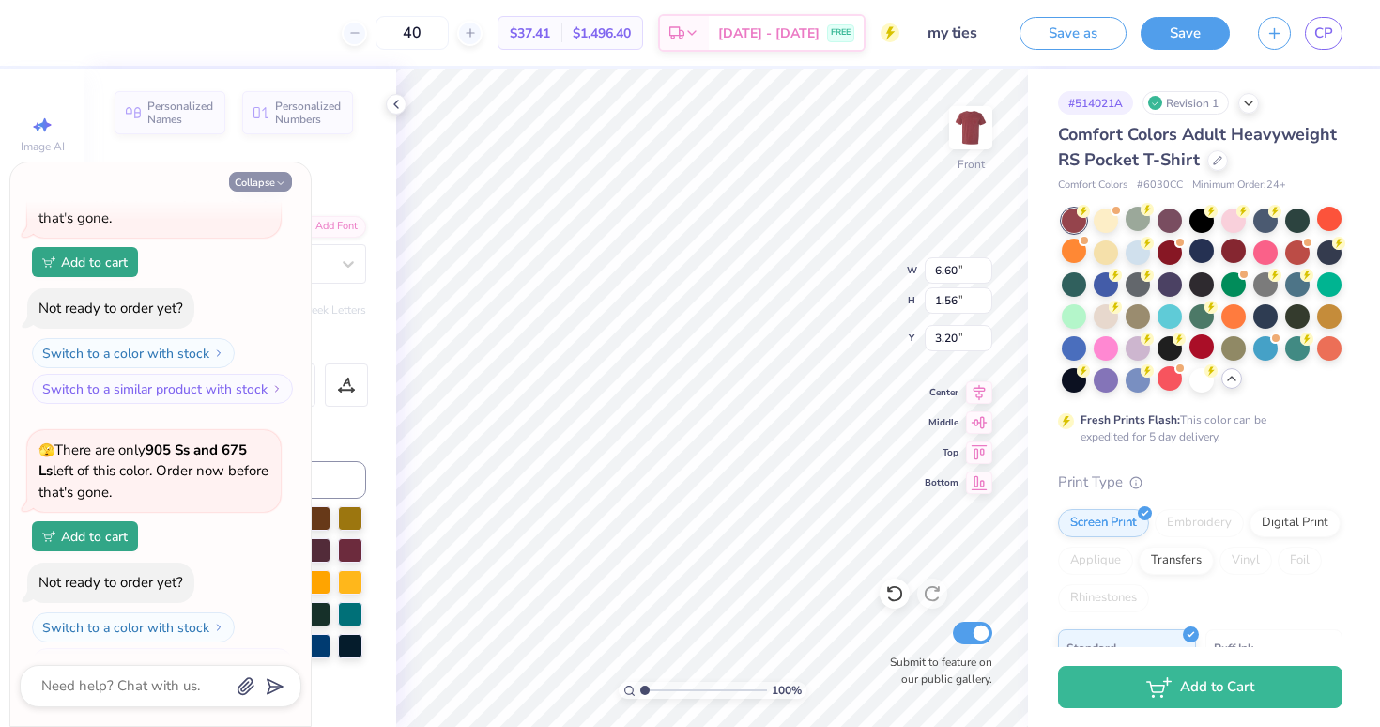
click at [254, 180] on button "Collapse" at bounding box center [260, 182] width 63 height 20
type textarea "x"
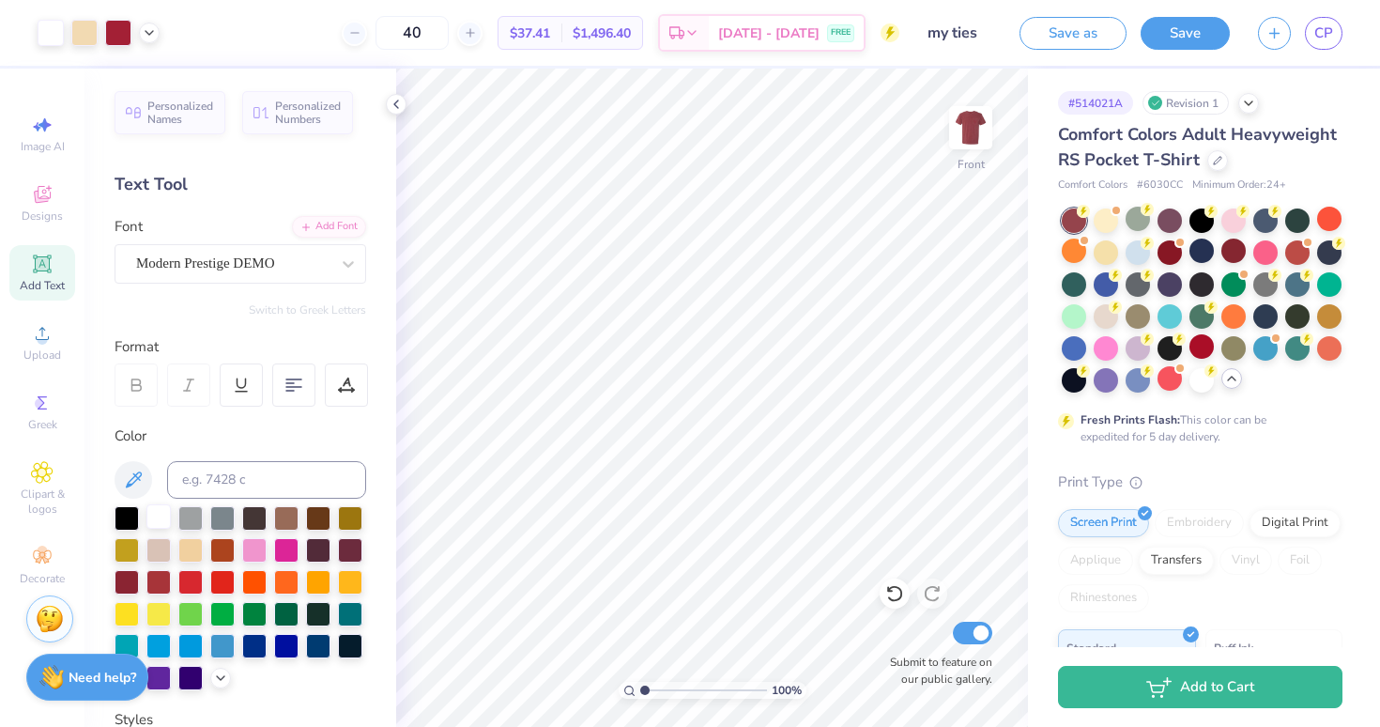
click at [159, 519] on div at bounding box center [158, 516] width 24 height 24
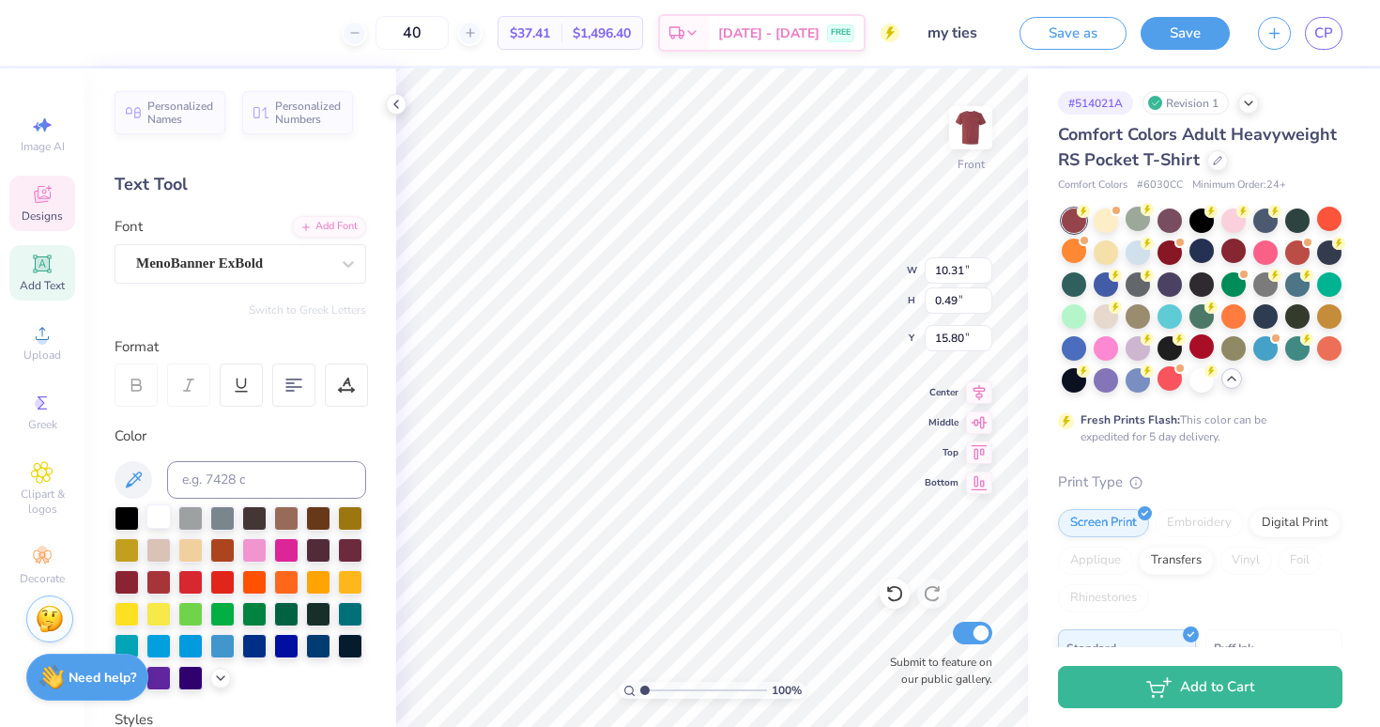
click at [162, 522] on div at bounding box center [158, 516] width 24 height 24
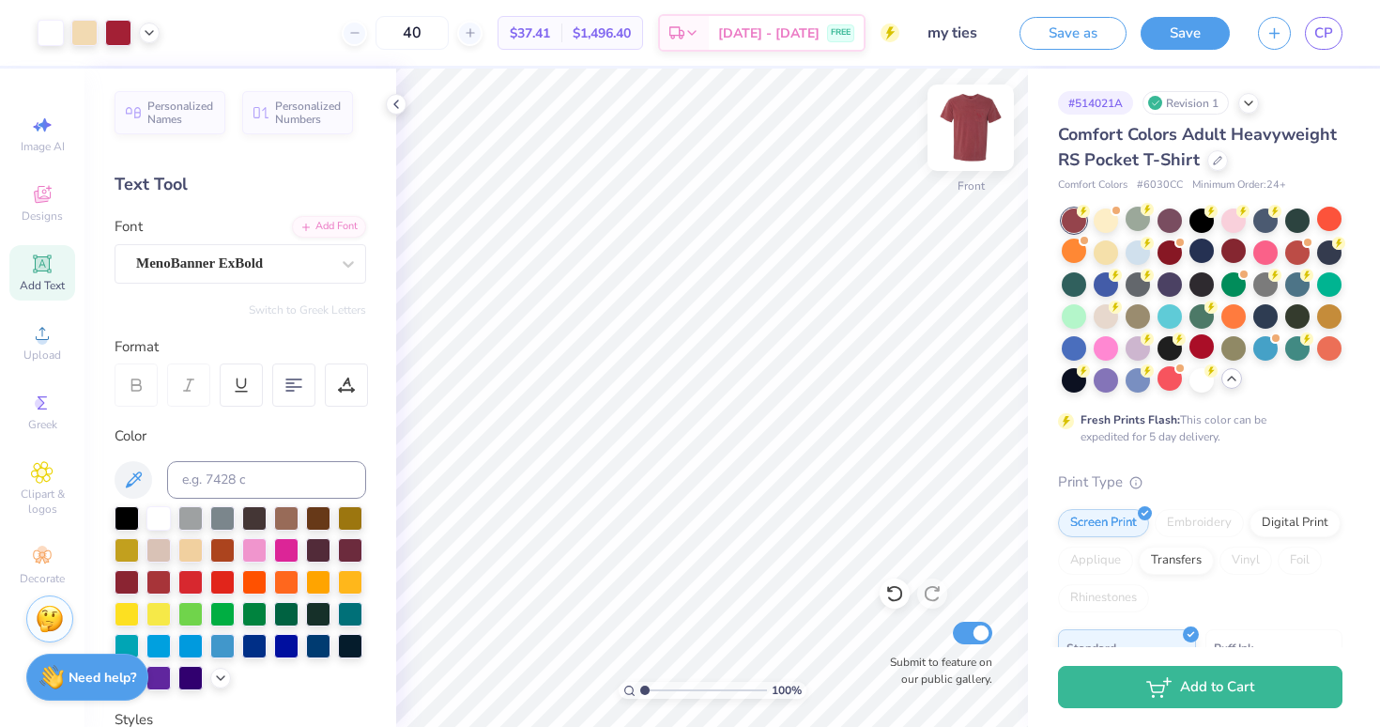
click at [976, 119] on img at bounding box center [970, 127] width 75 height 75
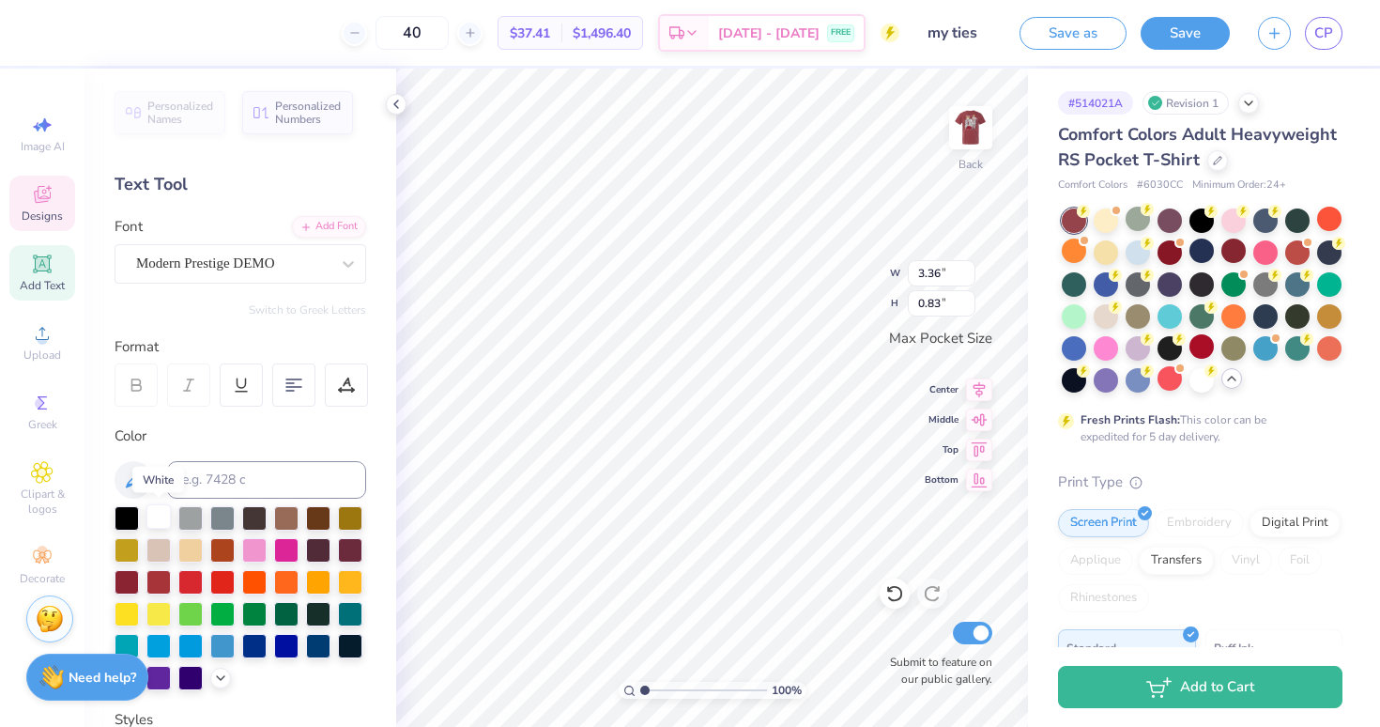
click at [163, 521] on div at bounding box center [158, 516] width 24 height 24
click at [154, 527] on div at bounding box center [158, 516] width 24 height 24
type input "1.47"
type input "0.26"
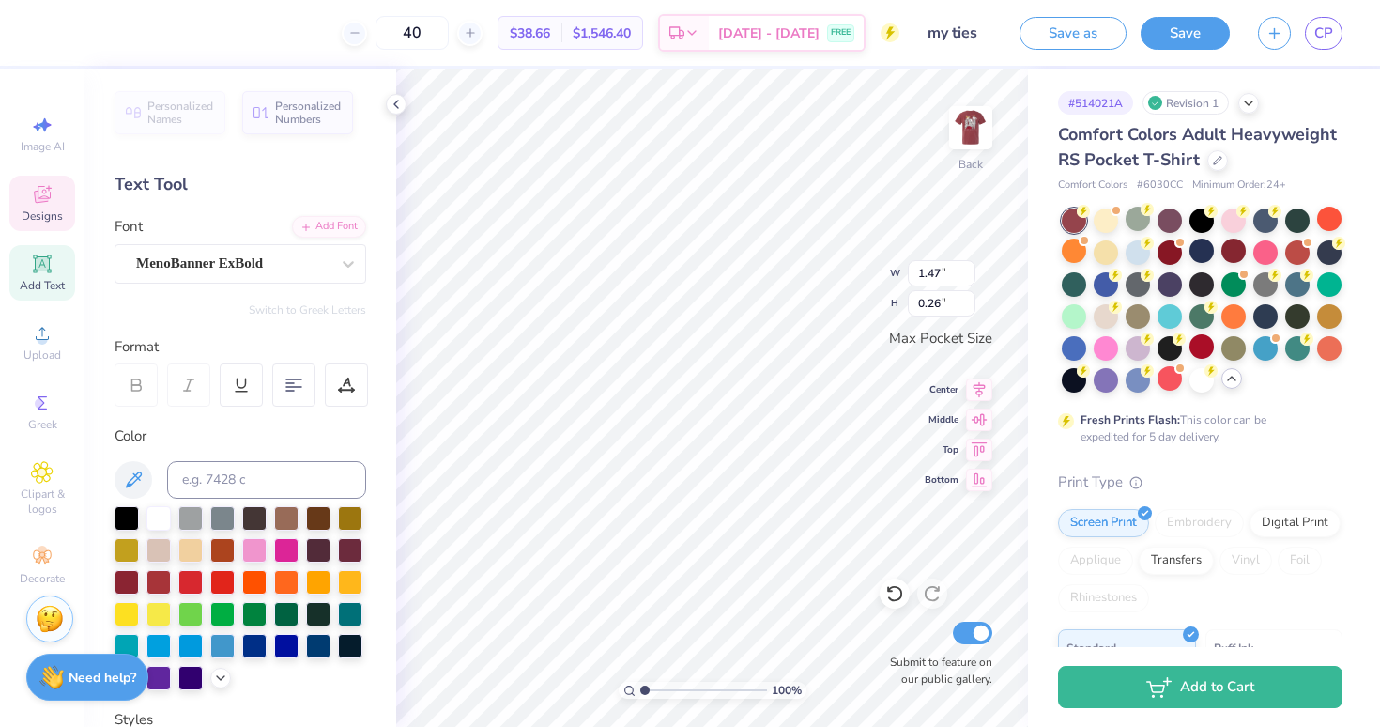
scroll to position [0, 1]
click at [148, 520] on div at bounding box center [158, 516] width 24 height 24
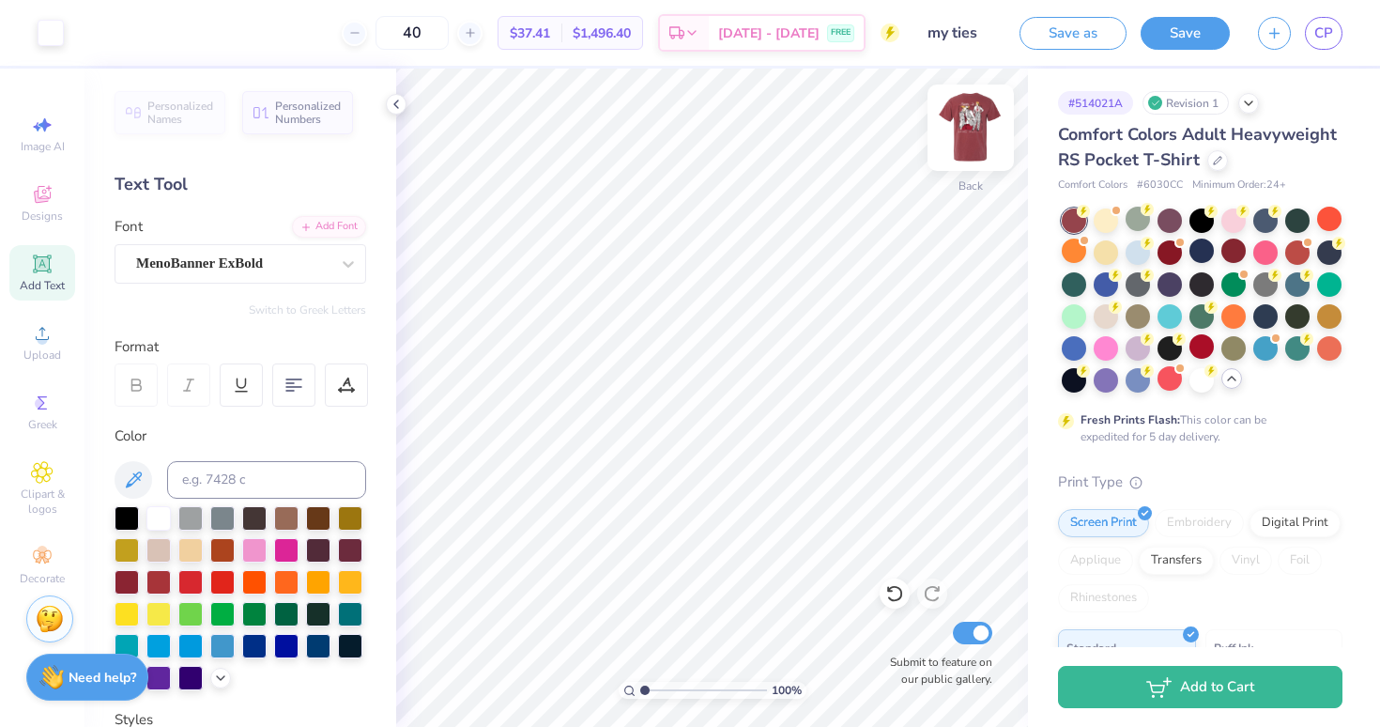
click at [973, 132] on img at bounding box center [970, 127] width 75 height 75
type textarea "MY TIE FALL 2025"
click at [973, 115] on img at bounding box center [970, 127] width 75 height 75
type input "1.4"
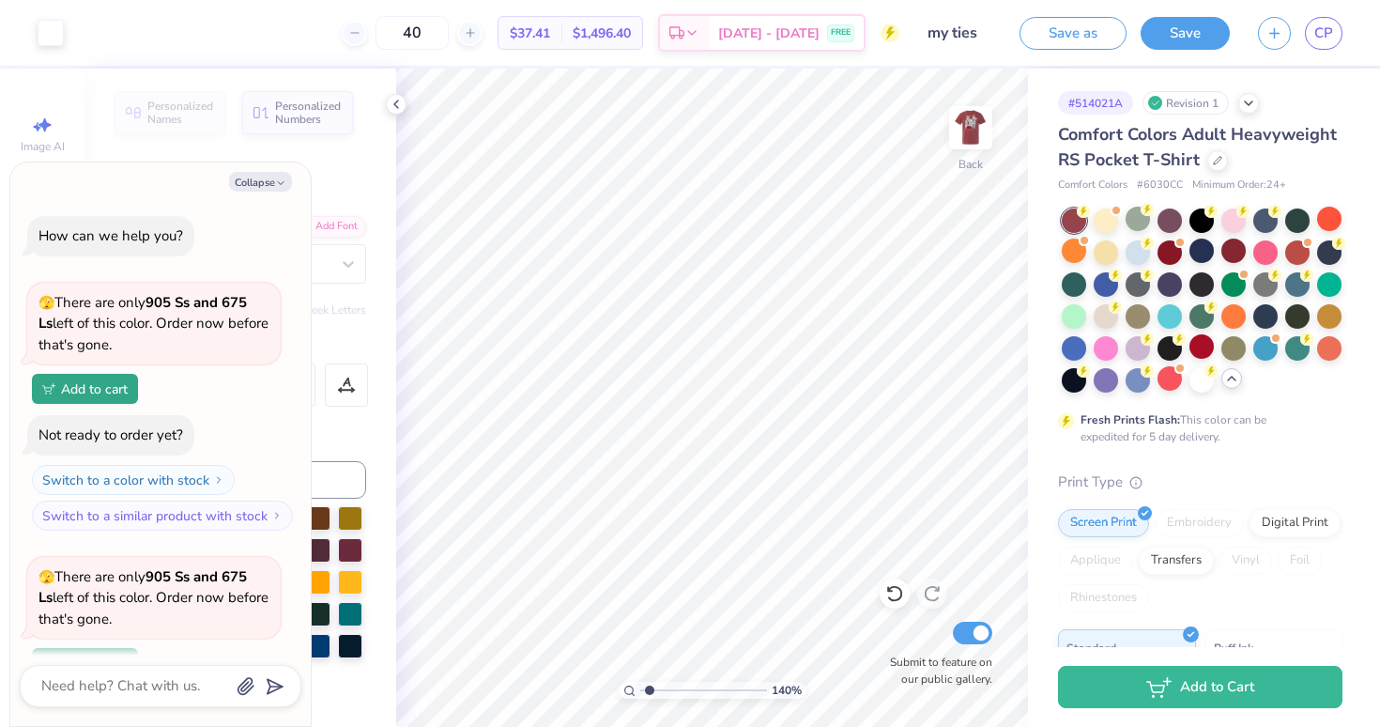
type textarea "x"
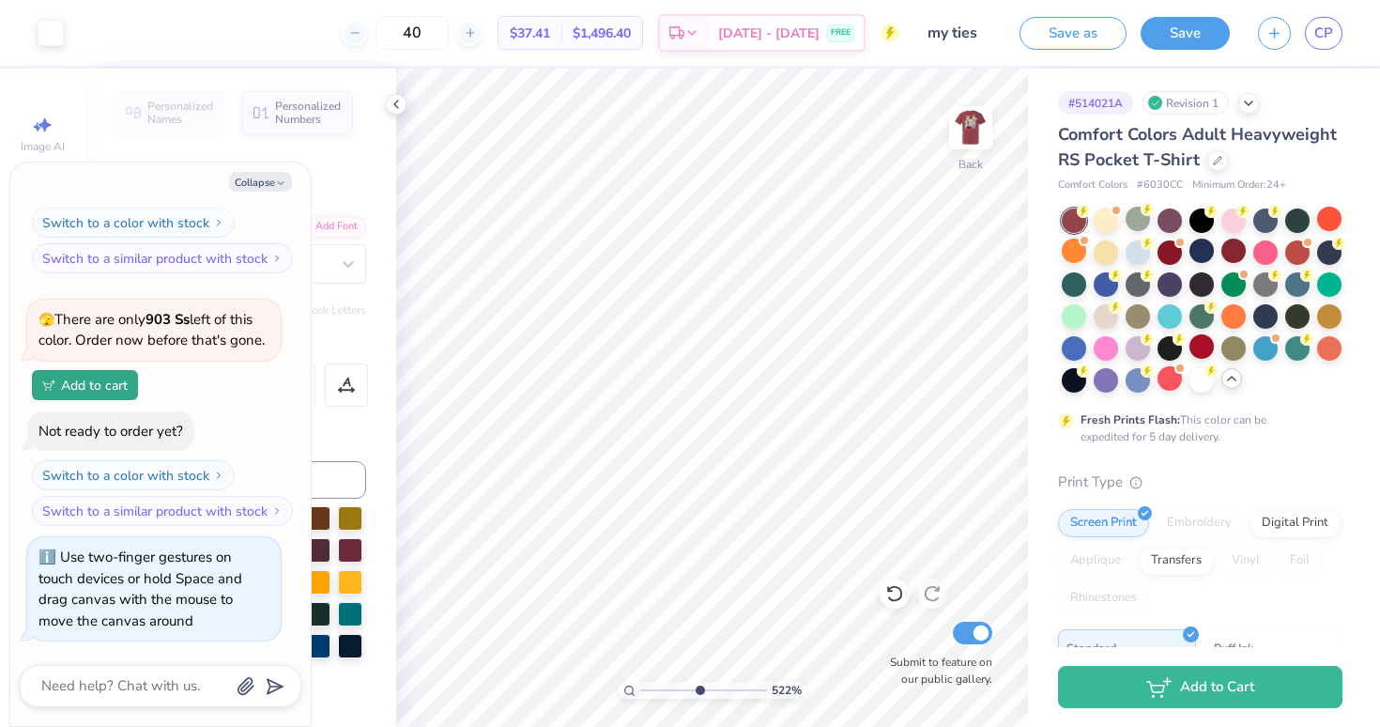
drag, startPoint x: 649, startPoint y: 688, endPoint x: 697, endPoint y: 688, distance: 48.8
type input "5.26"
click at [697, 688] on input "range" at bounding box center [703, 690] width 127 height 17
type textarea "x"
type textarea "My Tie 2025"
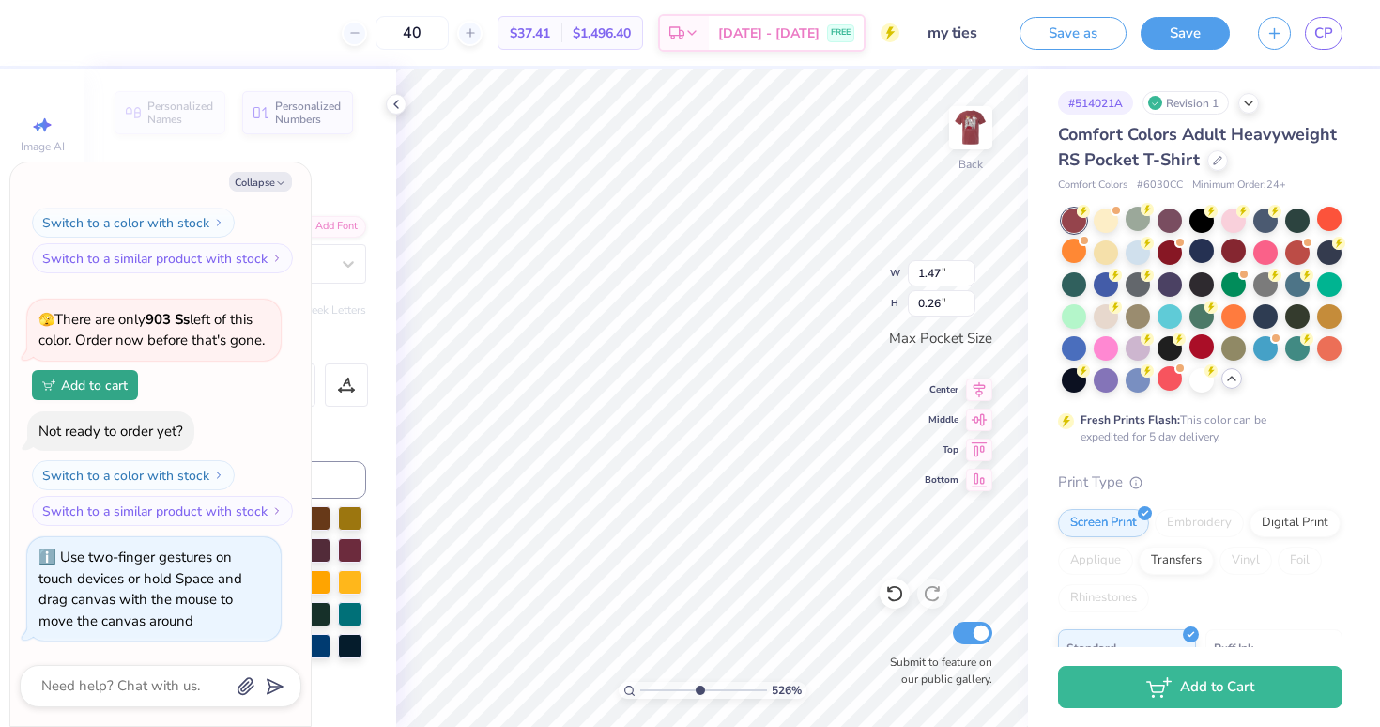
scroll to position [0, 1]
type textarea "x"
drag, startPoint x: 696, startPoint y: 689, endPoint x: 615, endPoint y: 686, distance: 80.8
type input "1"
click at [640, 686] on input "range" at bounding box center [703, 690] width 127 height 17
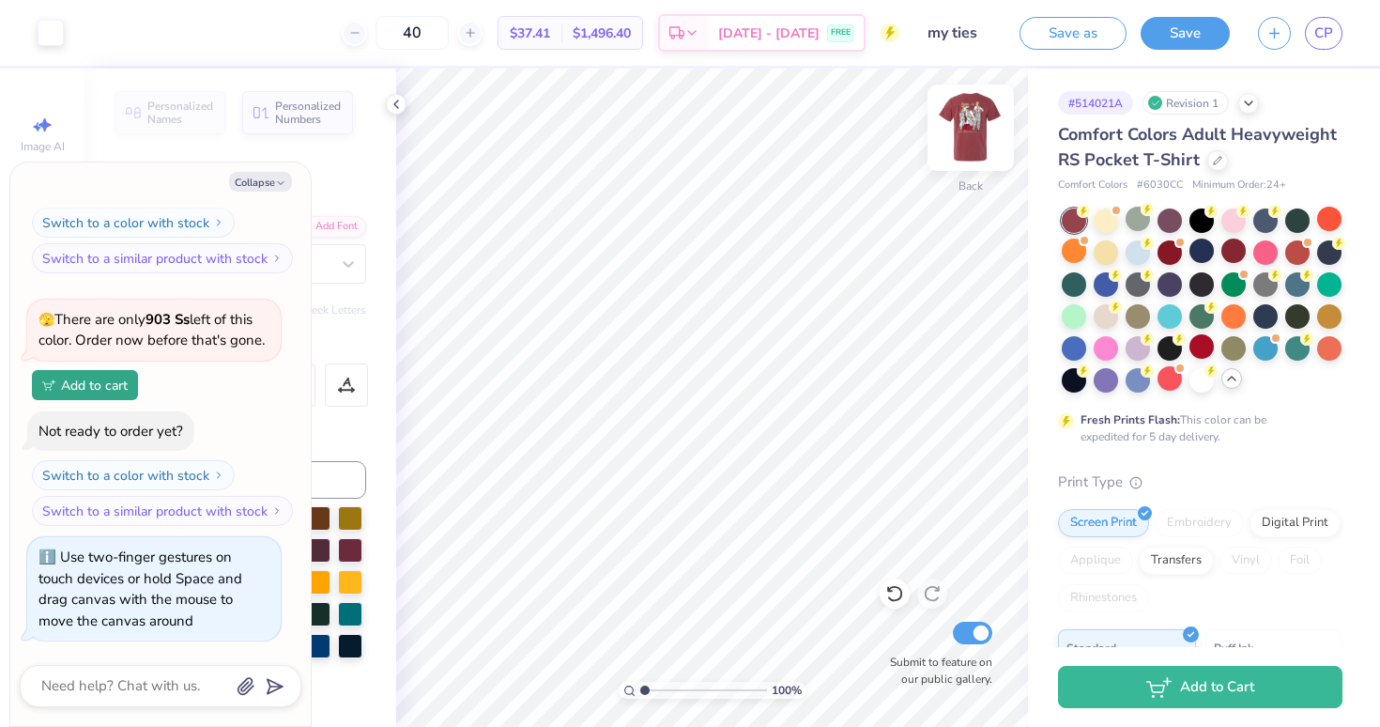
click at [984, 130] on img at bounding box center [970, 127] width 75 height 75
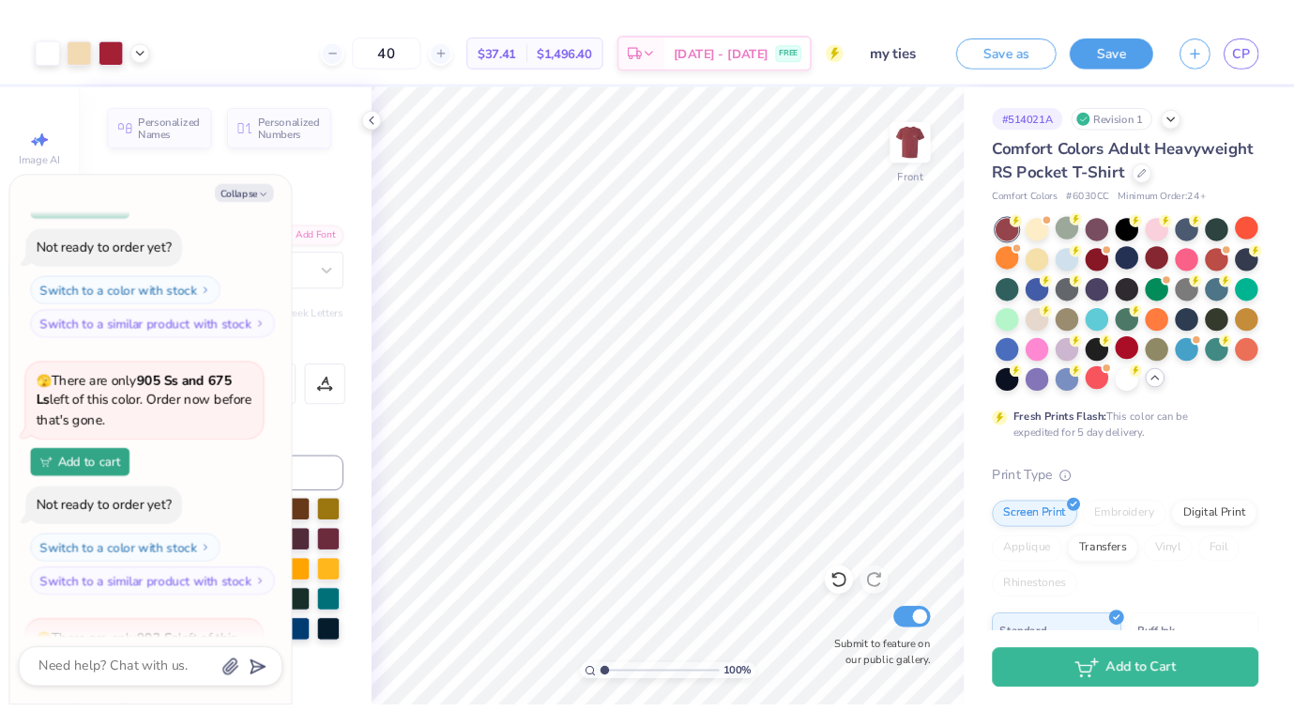
scroll to position [144, 0]
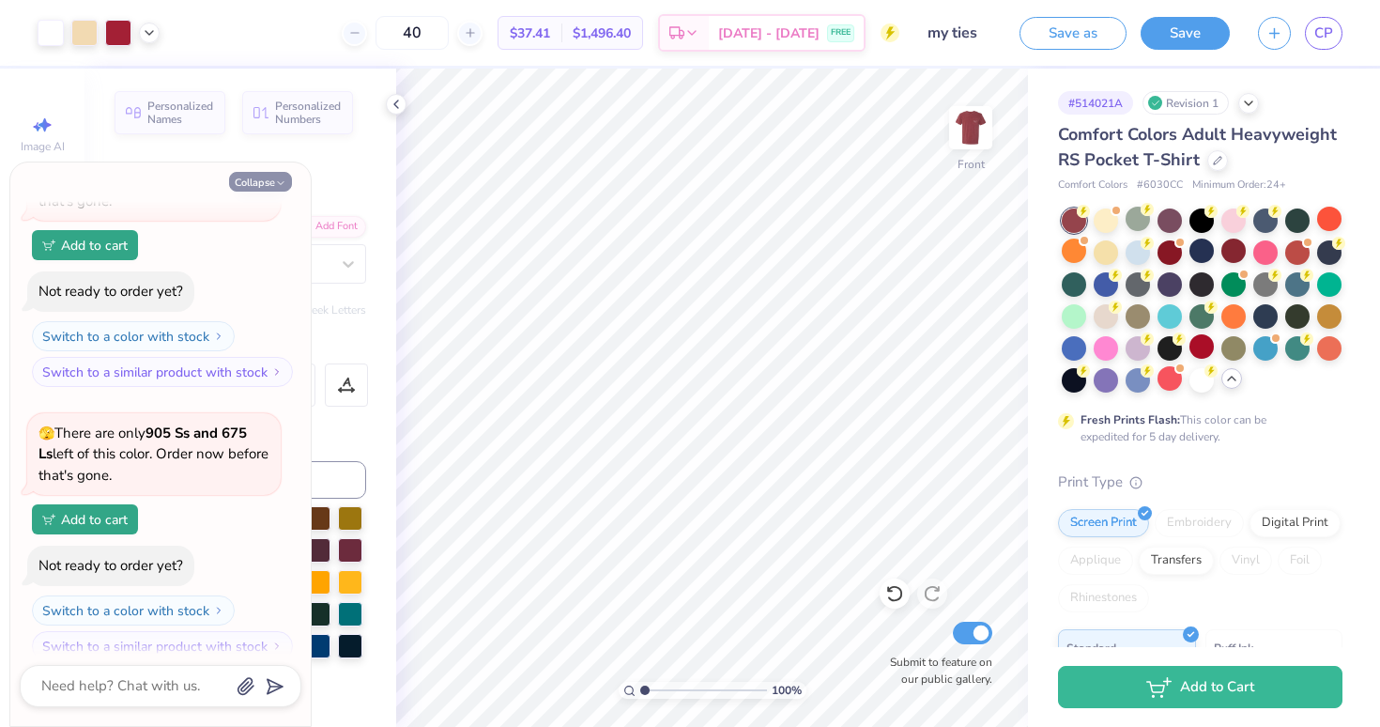
click at [254, 184] on button "Collapse" at bounding box center [260, 182] width 63 height 20
type textarea "x"
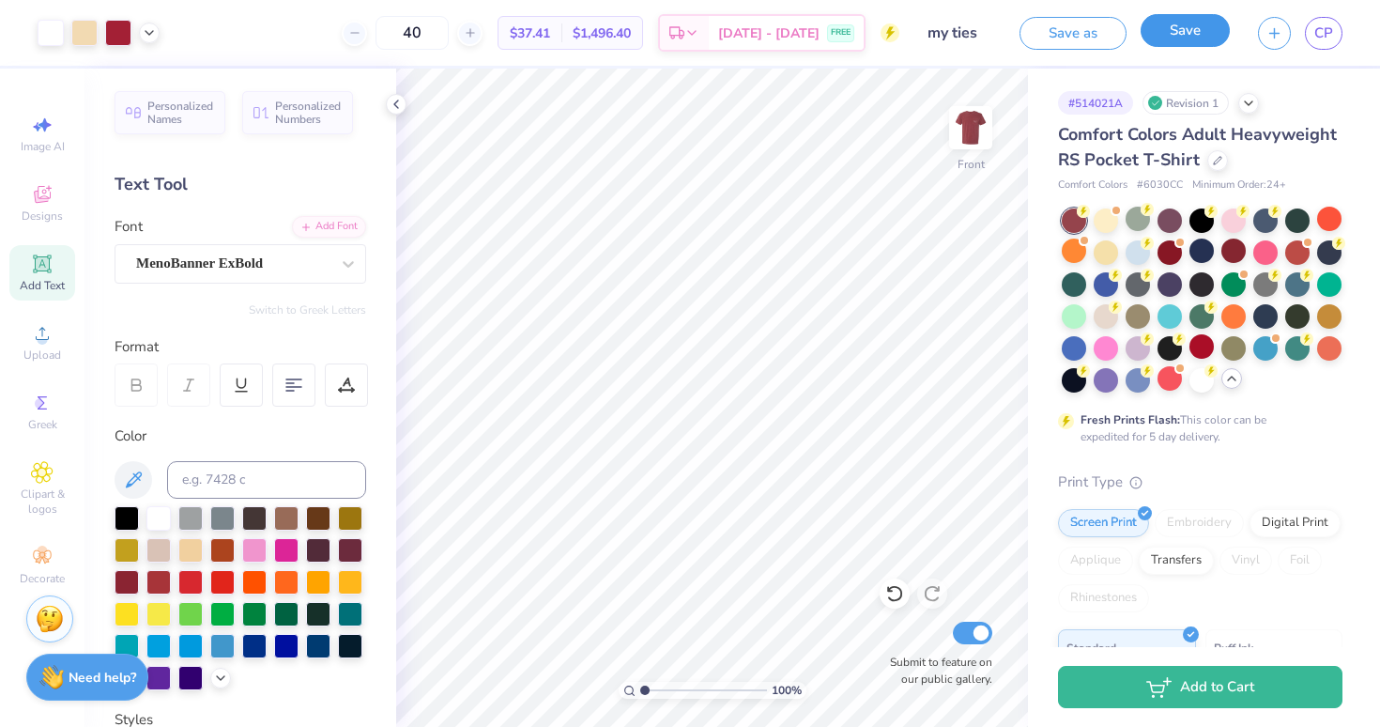
click at [1183, 39] on button "Save" at bounding box center [1185, 30] width 89 height 33
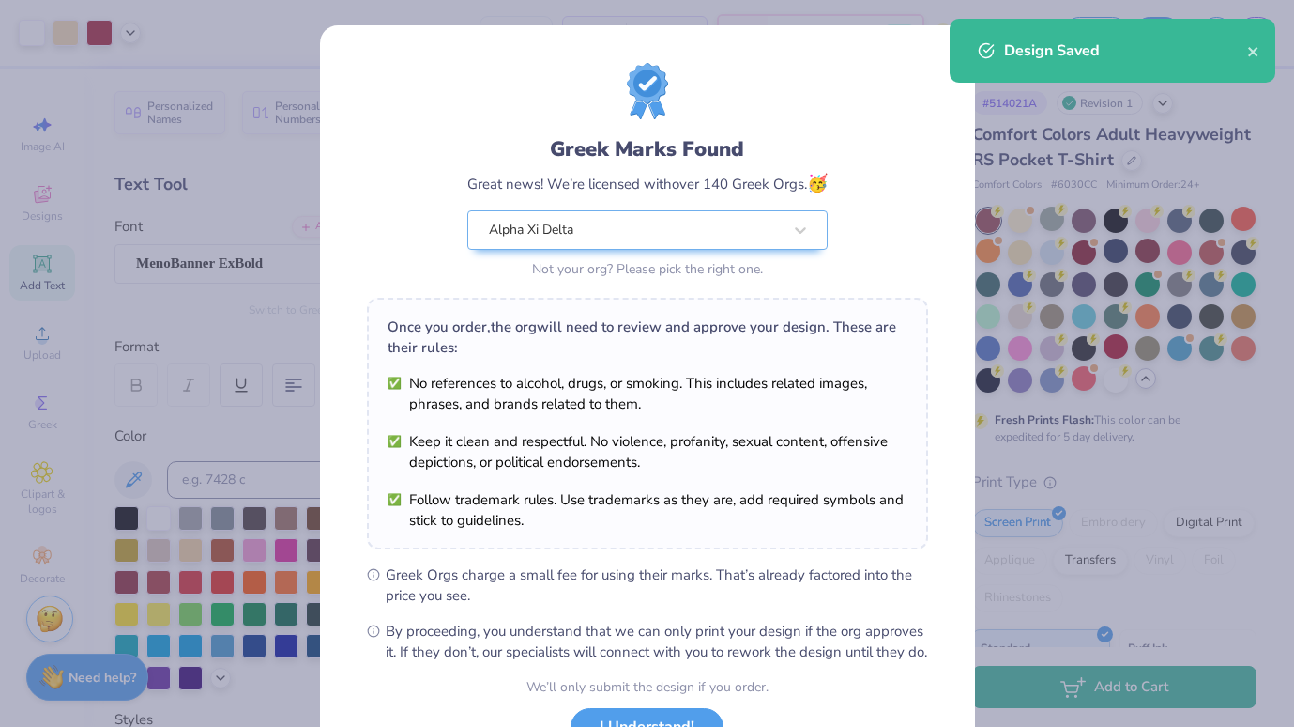
scroll to position [152, 0]
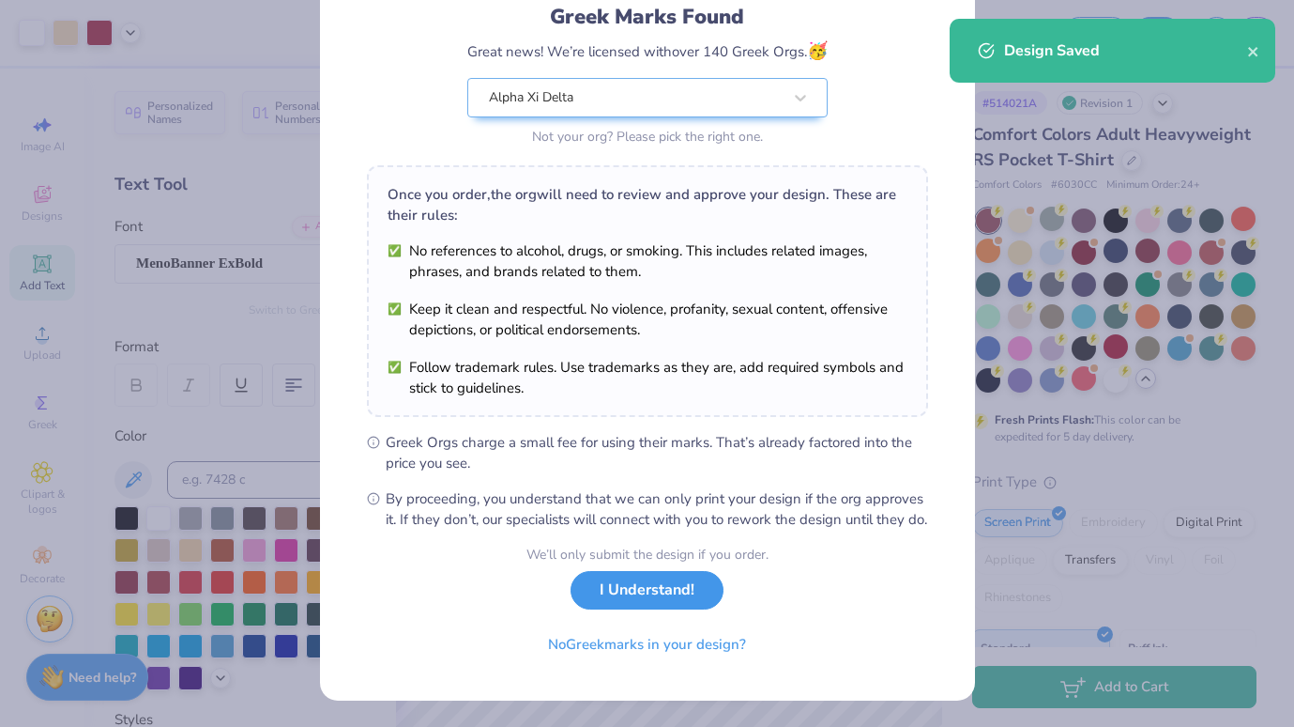
click at [620, 588] on button "I Understand!" at bounding box center [647, 590] width 153 height 38
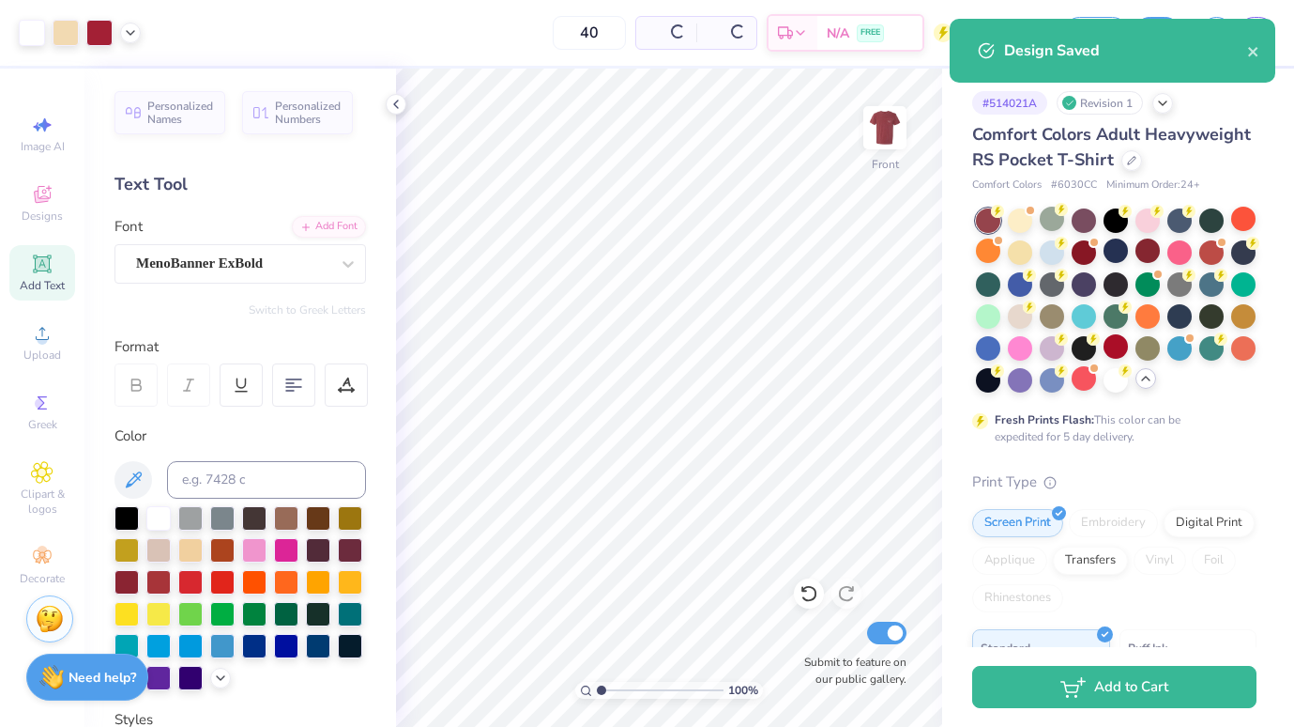
scroll to position [0, 0]
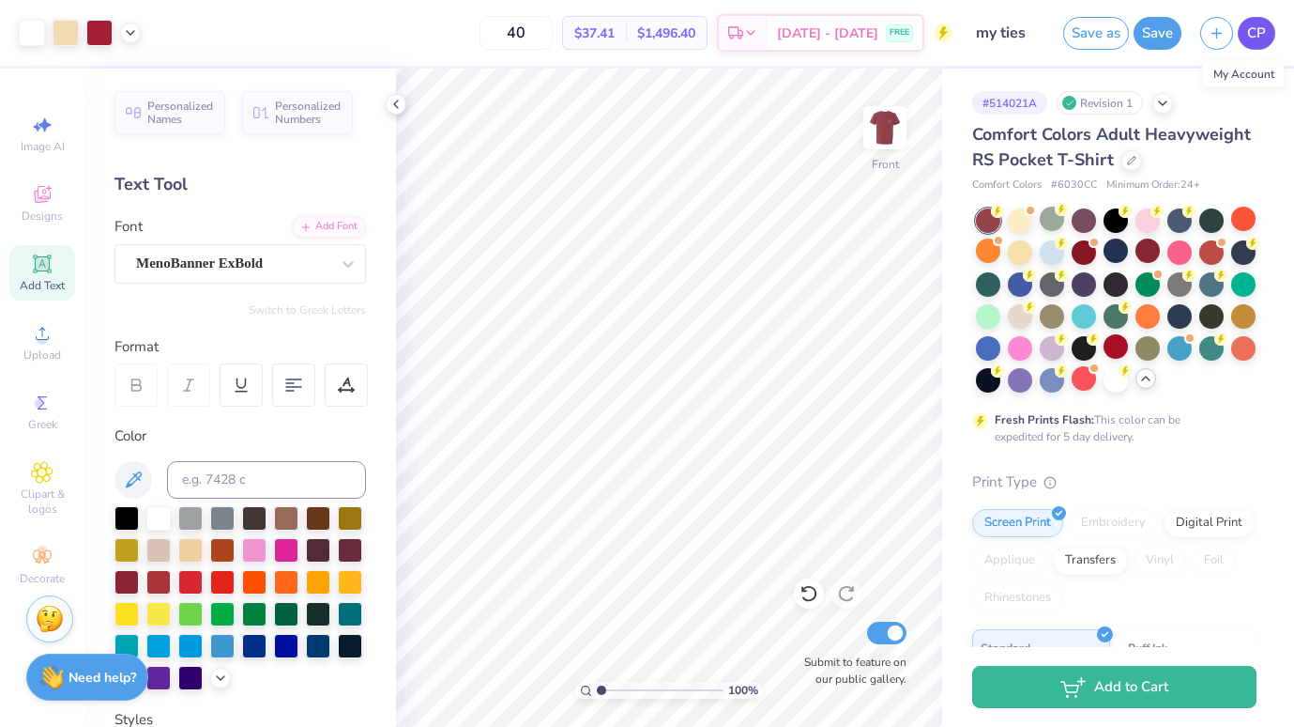
click at [1253, 25] on span "CP" at bounding box center [1257, 34] width 19 height 22
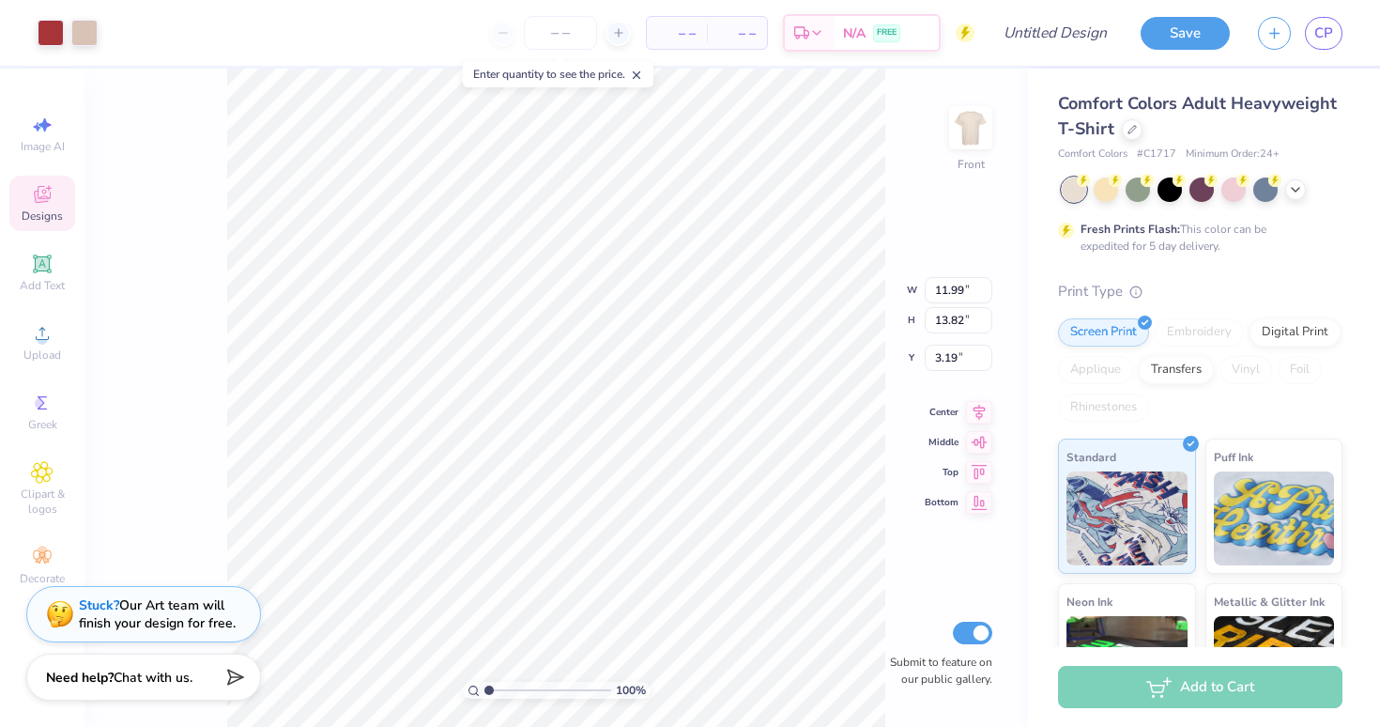
type input "3.46"
